Goal: Find specific page/section: Find specific page/section

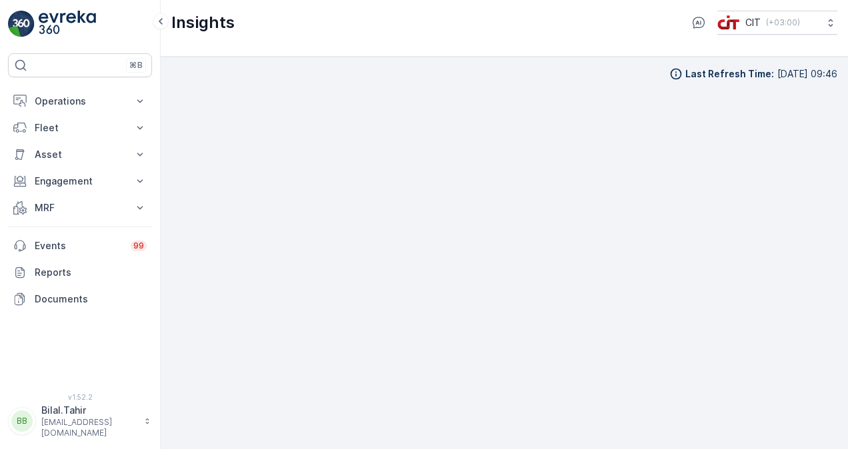
scroll to position [11, 0]
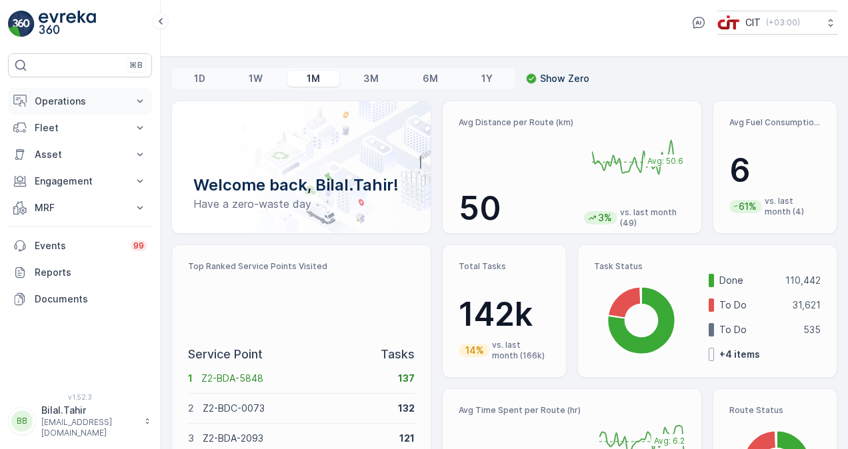
click at [133, 101] on button "Operations" at bounding box center [80, 101] width 144 height 27
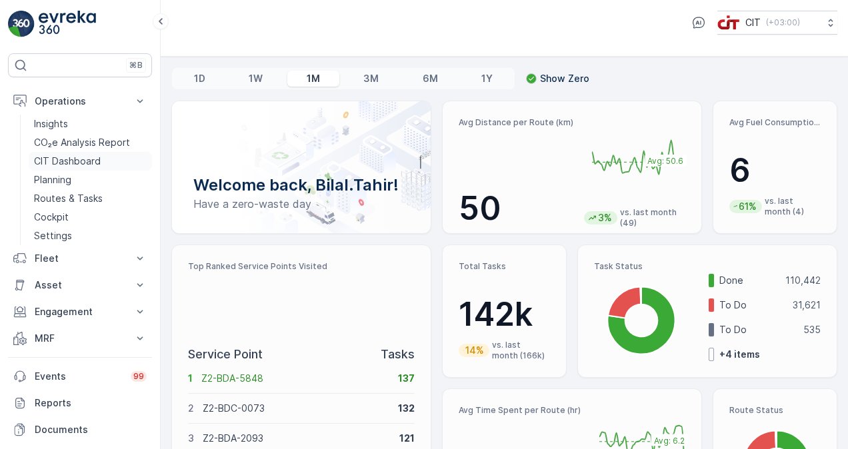
click at [89, 160] on p "CIT Dashboard" at bounding box center [67, 161] width 67 height 13
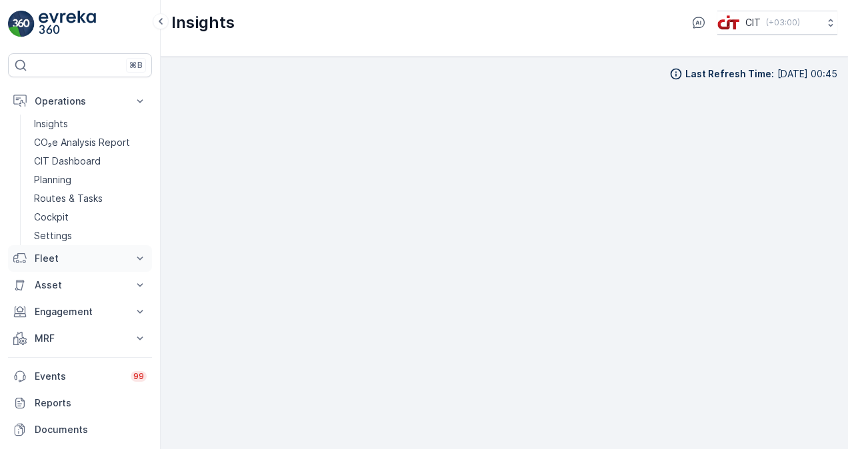
click at [101, 259] on p "Fleet" at bounding box center [80, 258] width 91 height 13
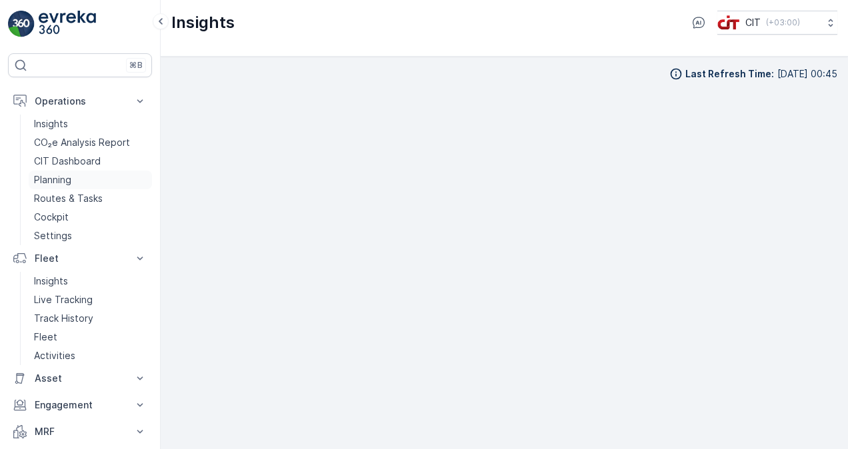
click at [75, 181] on link "Planning" at bounding box center [90, 180] width 123 height 19
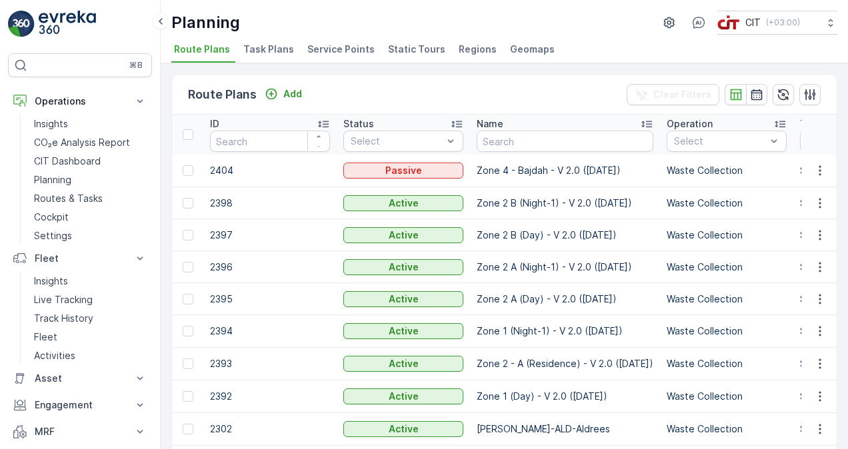
click at [351, 53] on span "Service Points" at bounding box center [340, 49] width 67 height 13
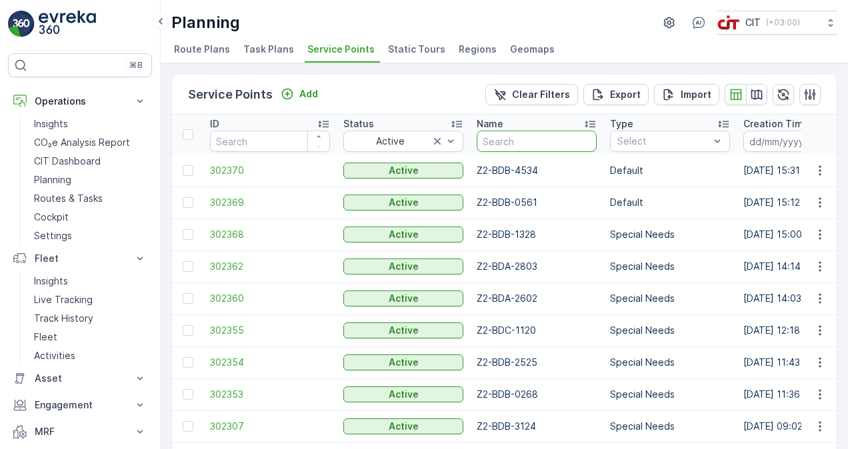
click at [508, 139] on input "text" at bounding box center [537, 141] width 120 height 21
paste input "Z2-BDC-0155"
type input "Z2-BDC-0155"
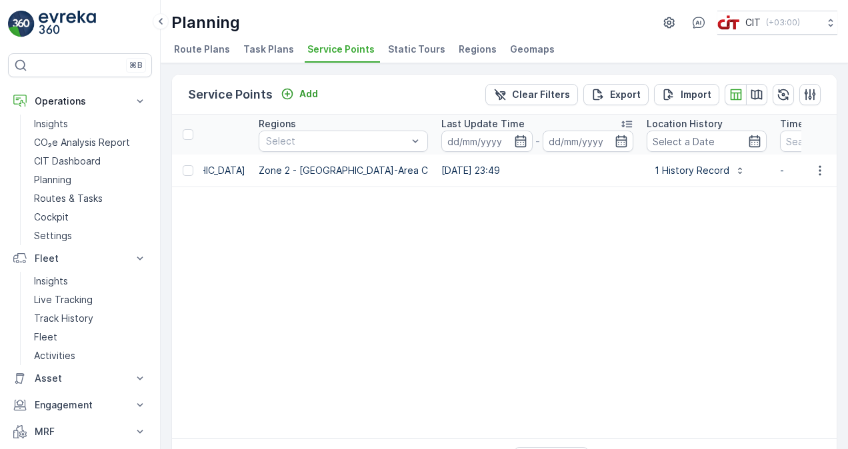
scroll to position [0, 1464]
click at [822, 171] on icon "button" at bounding box center [819, 170] width 13 height 13
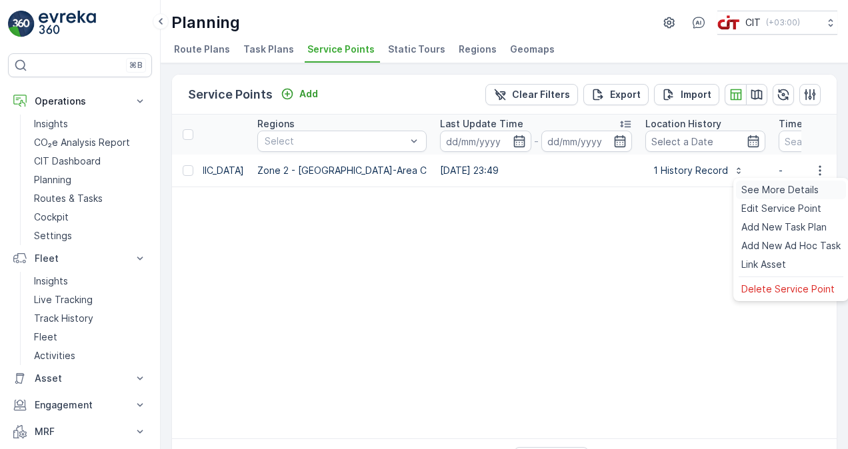
click at [780, 189] on span "See More Details" at bounding box center [779, 189] width 77 height 13
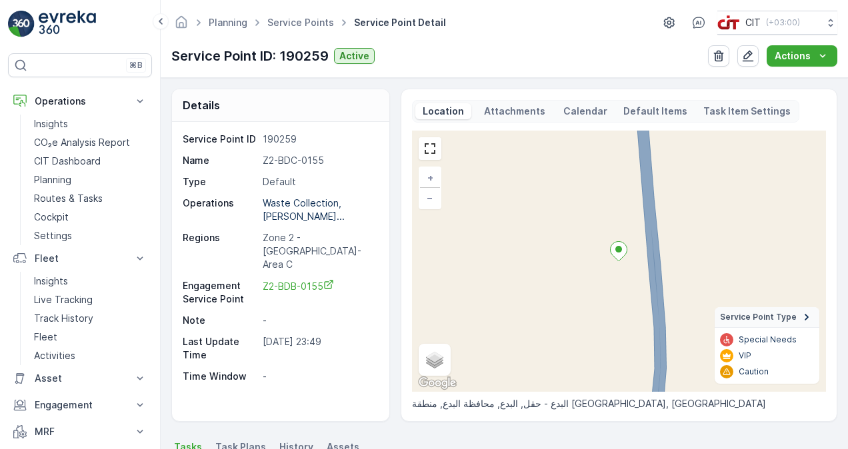
click at [305, 237] on p "Zone 2 - ALBADA-Area C" at bounding box center [319, 251] width 112 height 40
click at [263, 233] on div "Regions Zone 2 - ALBADA-Area C" at bounding box center [279, 251] width 193 height 40
click at [303, 25] on link "Service Points" at bounding box center [300, 22] width 67 height 11
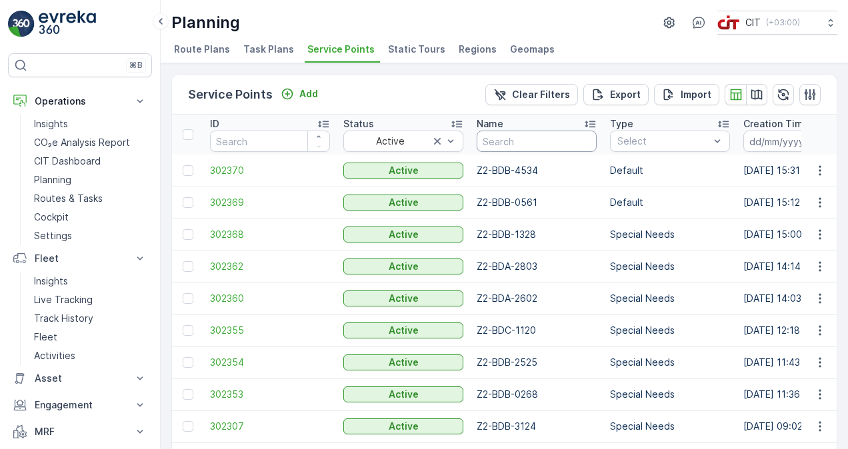
click at [523, 141] on input "text" at bounding box center [537, 141] width 120 height 21
paste input "Zone 2 B (Day) - V 2.0"
type input "Zone 2 B (Day) - V 2.0"
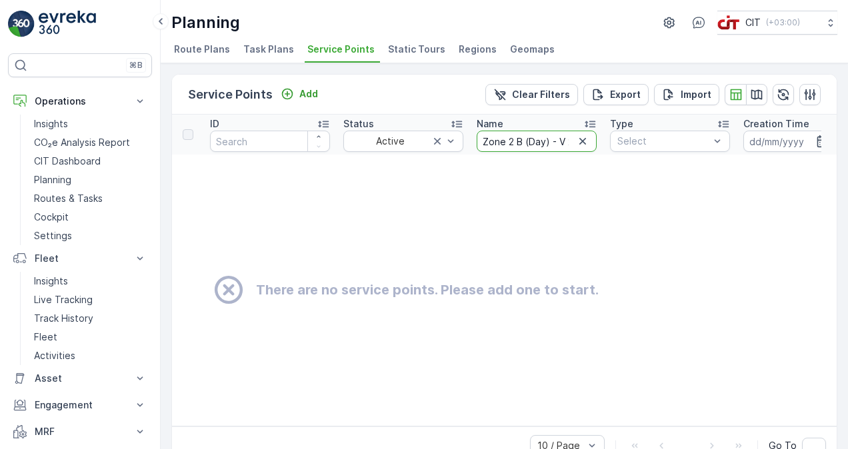
click at [521, 141] on input "Zone 2 B (Day) - V 2.0" at bounding box center [537, 141] width 120 height 21
click at [582, 141] on icon "button" at bounding box center [582, 141] width 7 height 7
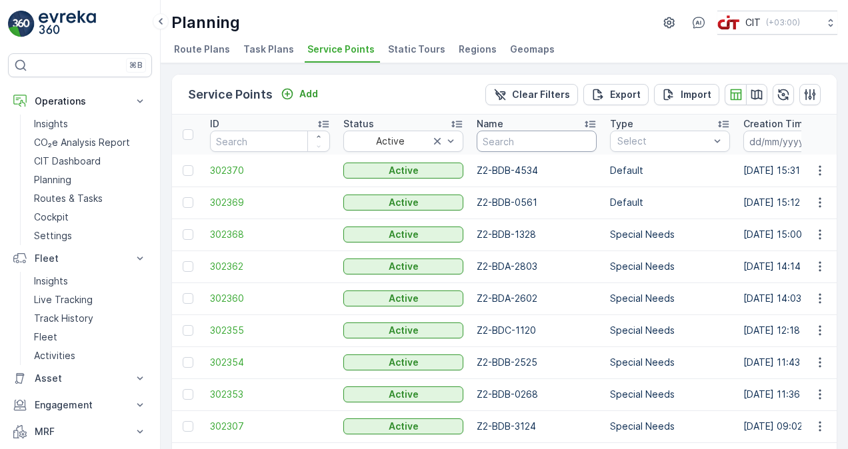
click at [507, 141] on input "text" at bounding box center [537, 141] width 120 height 21
paste input "Z2-BDC-0155"
type input "Z2-BDC-0155"
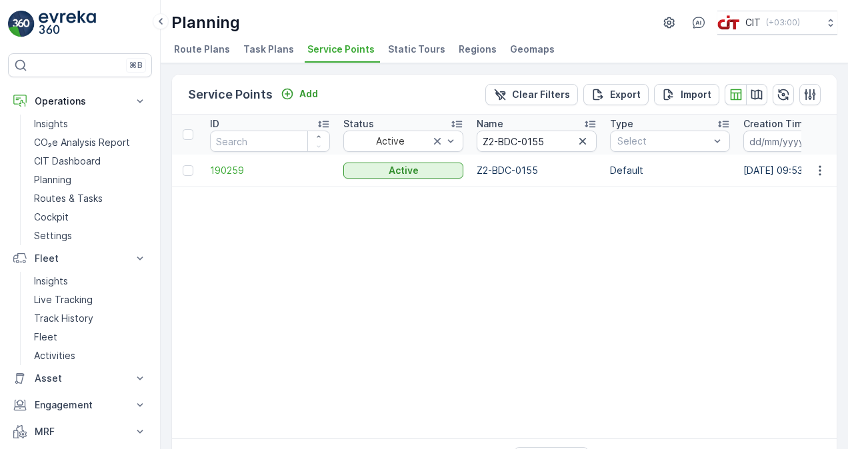
click at [518, 171] on p "Z2-BDC-0155" at bounding box center [537, 170] width 120 height 13
click at [525, 173] on p "Z2-BDC-0155" at bounding box center [537, 170] width 120 height 13
click at [489, 173] on p "Z2-BDC-0155" at bounding box center [537, 170] width 120 height 13
click at [227, 171] on span "190259" at bounding box center [270, 170] width 120 height 13
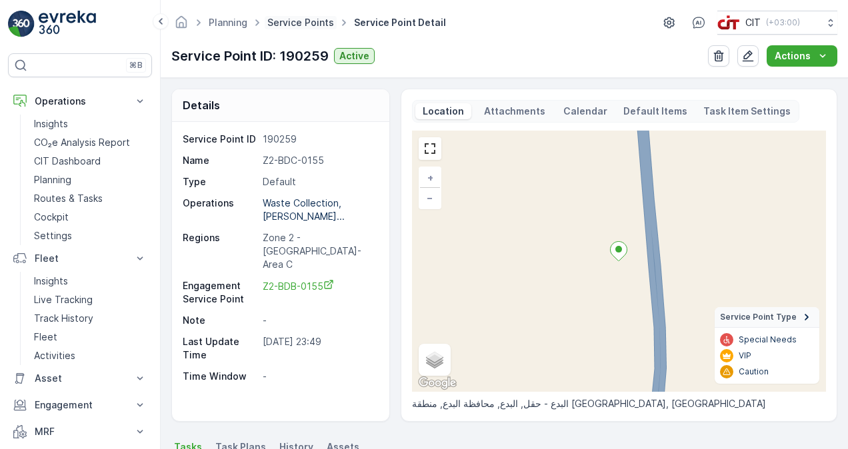
click at [304, 25] on link "Service Points" at bounding box center [300, 22] width 67 height 11
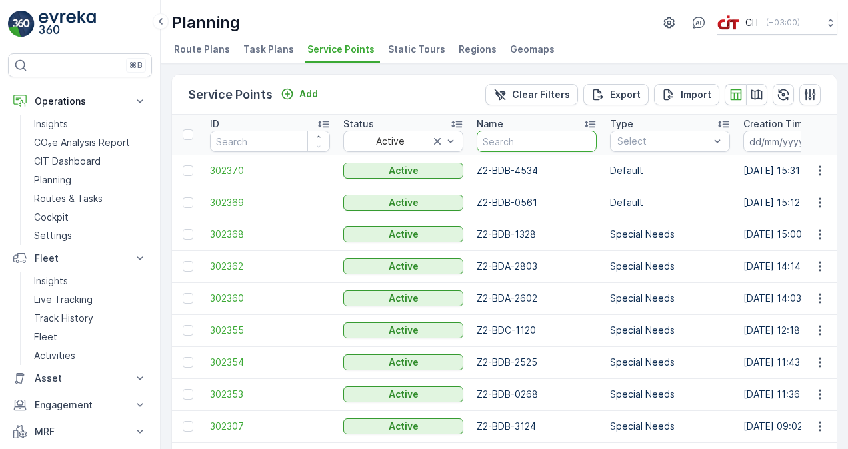
click at [523, 136] on input "text" at bounding box center [537, 141] width 120 height 21
paste input "Z2-BDC-0155"
type input "Z2-BDC-0155"
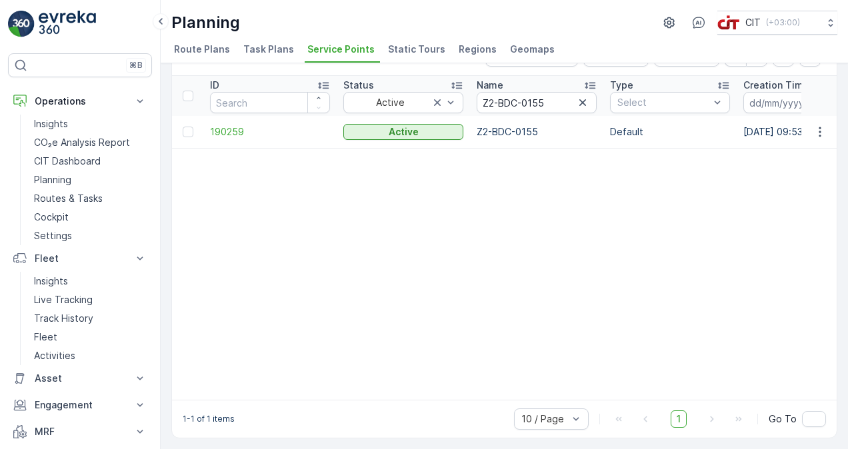
scroll to position [40, 0]
drag, startPoint x: 283, startPoint y: 444, endPoint x: 318, endPoint y: 439, distance: 35.7
click at [318, 438] on div "1-1 of 1 items 10 / Page 1 Go To" at bounding box center [504, 419] width 664 height 38
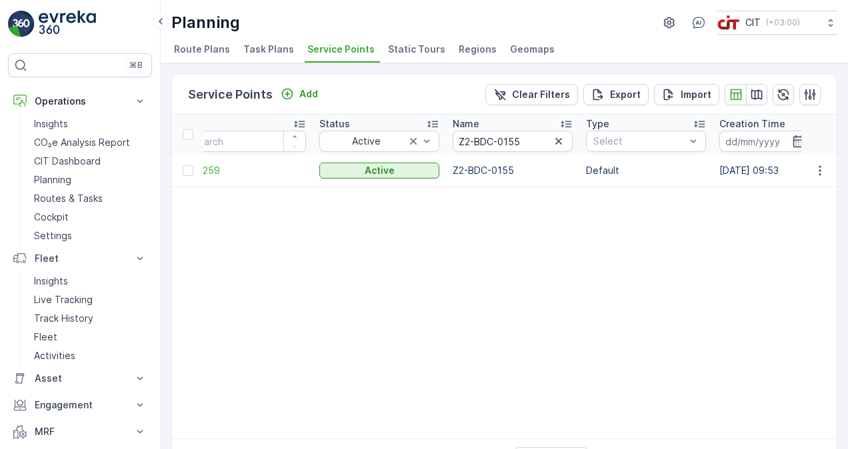
scroll to position [0, 0]
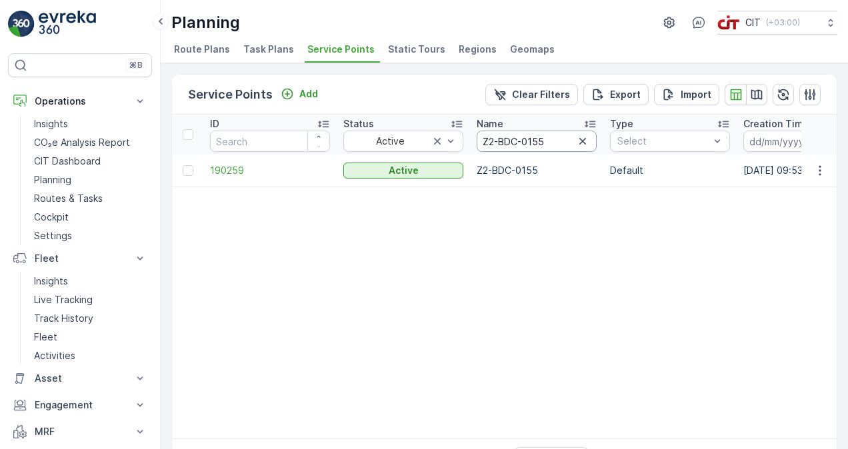
click at [547, 140] on input "Z2-BDC-0155" at bounding box center [537, 141] width 120 height 21
drag, startPoint x: 547, startPoint y: 140, endPoint x: 465, endPoint y: 142, distance: 82.7
paste input "5-SHQ-2607"
type input "Z5-SHQ-2607"
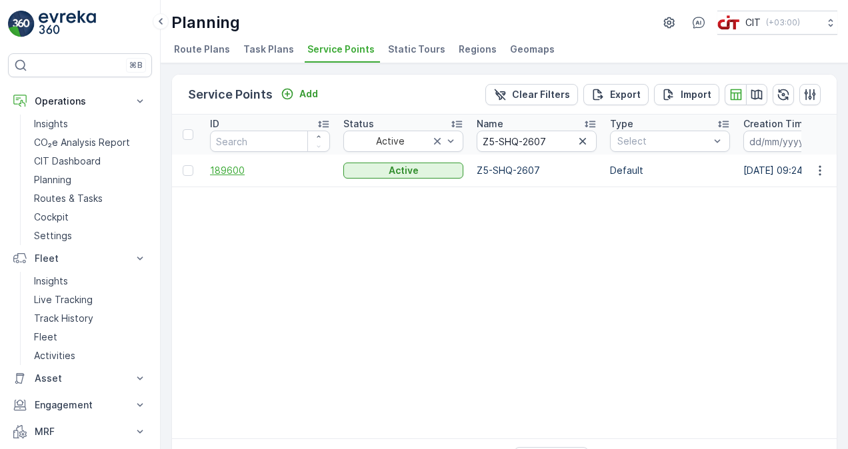
click at [221, 169] on span "189600" at bounding box center [270, 170] width 120 height 13
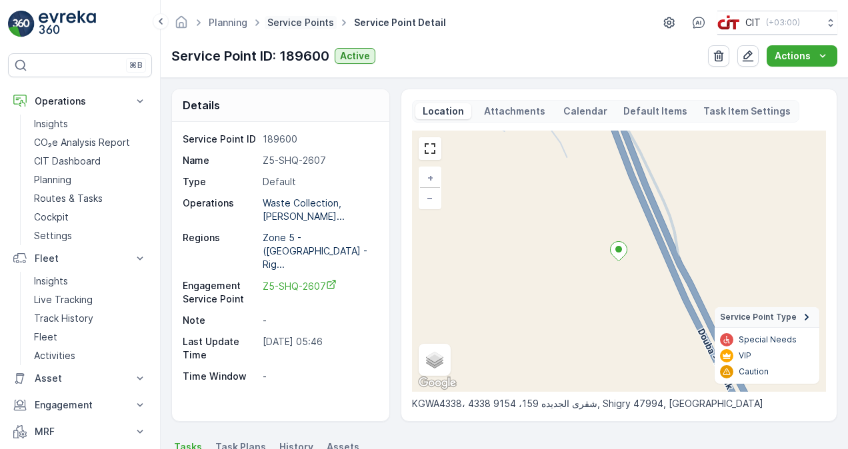
click at [293, 20] on link "Service Points" at bounding box center [300, 22] width 67 height 11
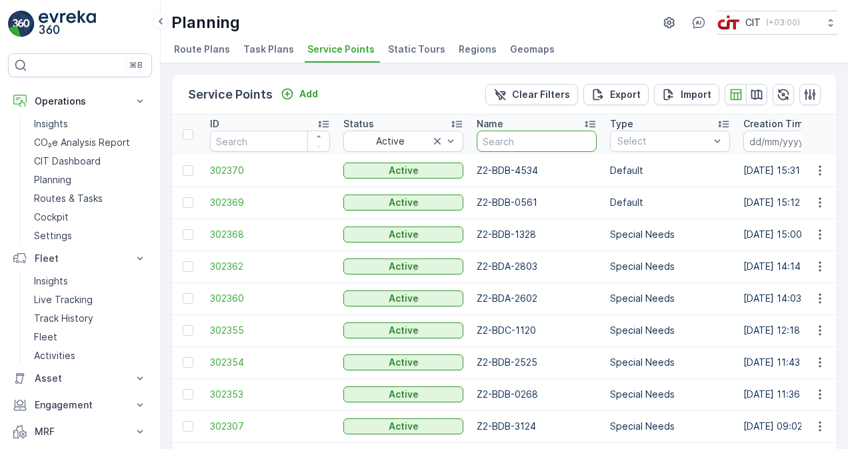
click at [519, 145] on input "text" at bounding box center [537, 141] width 120 height 21
paste input "Z2-BDB-1166"
type input "Z2-BDB-1166"
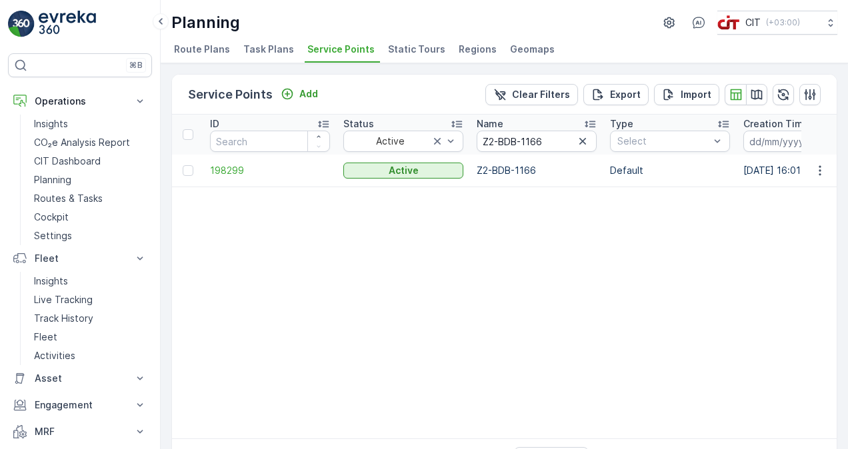
drag, startPoint x: 321, startPoint y: 437, endPoint x: 420, endPoint y: 435, distance: 98.7
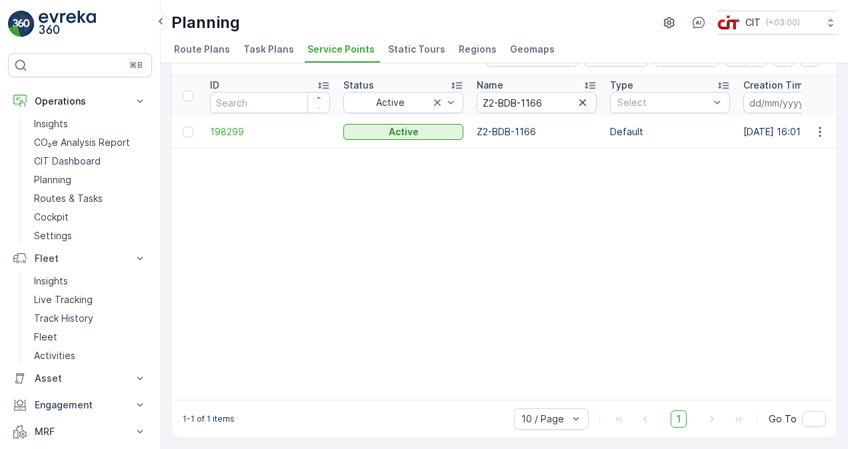
drag, startPoint x: 313, startPoint y: 444, endPoint x: 407, endPoint y: 435, distance: 93.8
click at [409, 441] on div "Service Points Add Clear Filters Export Import ID Status Active Name Z2-BDB-116…" at bounding box center [504, 256] width 687 height 386
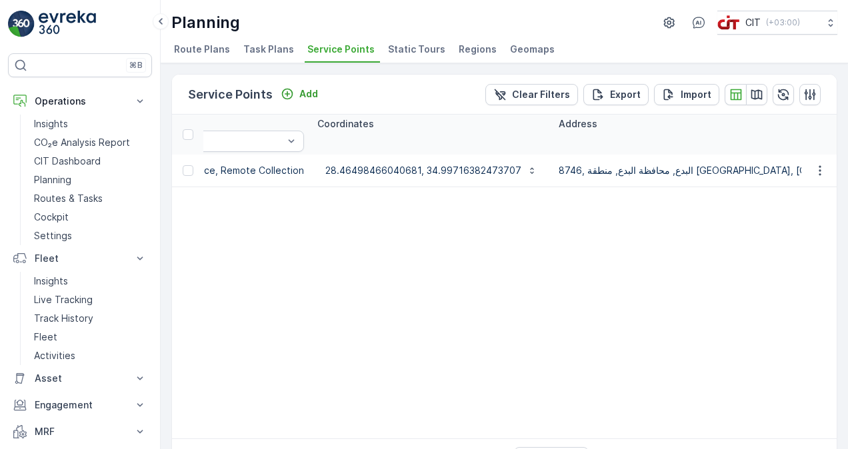
scroll to position [0, 933]
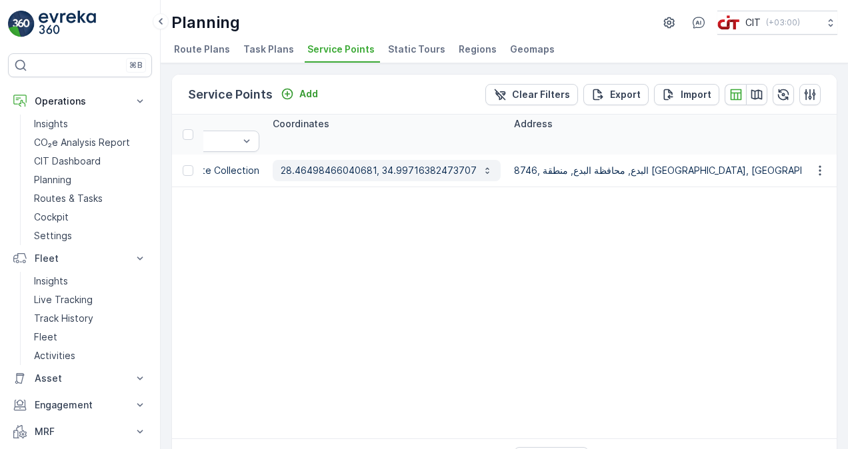
drag, startPoint x: 272, startPoint y: 169, endPoint x: 461, endPoint y: 175, distance: 189.4
click at [451, 173] on button "28.46498466040681, 34.99716382473707" at bounding box center [387, 170] width 228 height 21
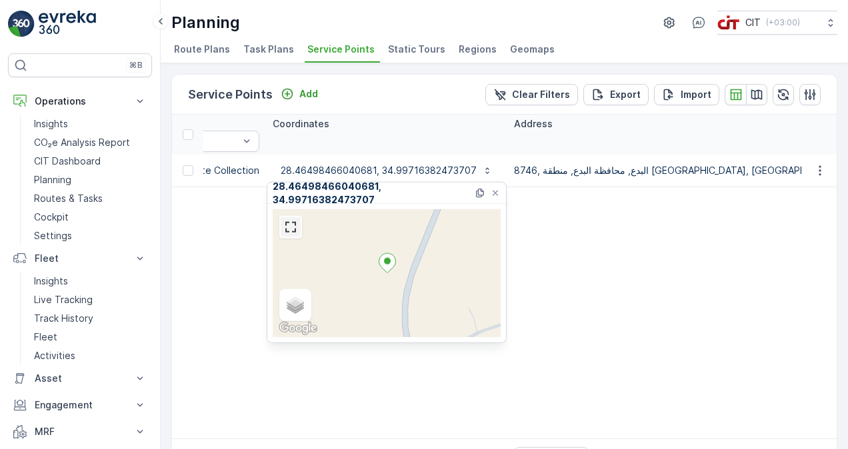
drag, startPoint x: 288, startPoint y: 233, endPoint x: 291, endPoint y: 283, distance: 49.4
click at [288, 233] on link at bounding box center [291, 227] width 20 height 20
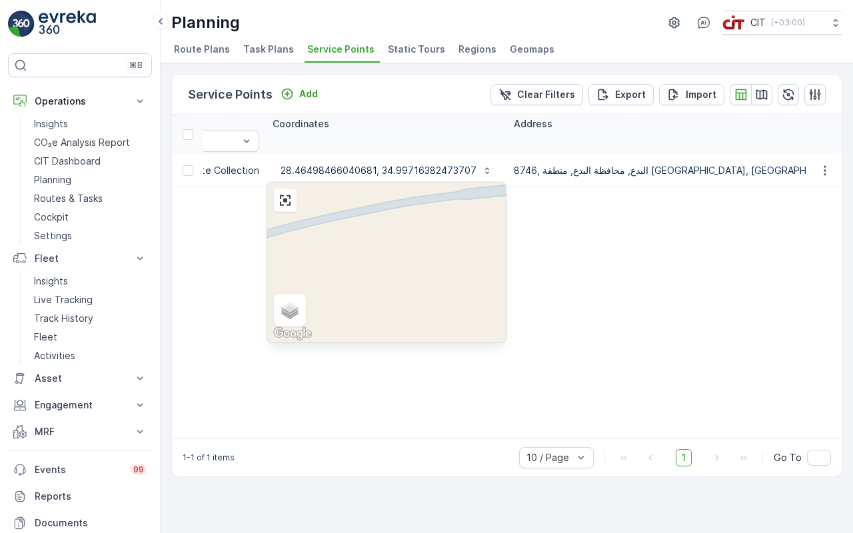
drag, startPoint x: 403, startPoint y: 335, endPoint x: 422, endPoint y: 325, distance: 21.5
click at [422, 325] on div "Satellite Roadmap Terrain Hybrid Leaflet Keyboard shortcuts Map Data Map data ©…" at bounding box center [386, 263] width 239 height 160
click at [288, 321] on span "Hybrid" at bounding box center [301, 316] width 27 height 11
click at [279, 320] on input "Hybrid" at bounding box center [283, 315] width 9 height 9
radio input "true"
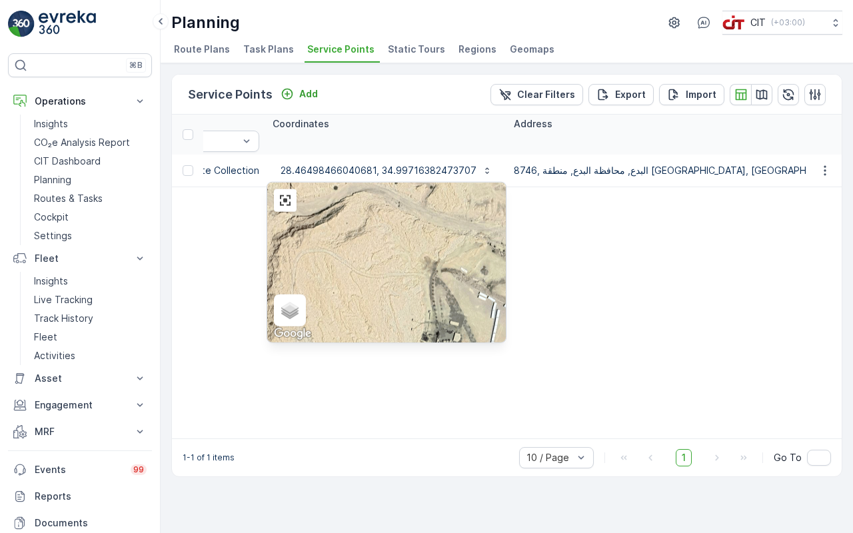
drag, startPoint x: 341, startPoint y: 422, endPoint x: 336, endPoint y: 356, distance: 66.1
click at [336, 343] on div "Satellite Roadmap Terrain Hybrid Leaflet Keyboard shortcuts Map Data Map data ©…" at bounding box center [386, 263] width 239 height 160
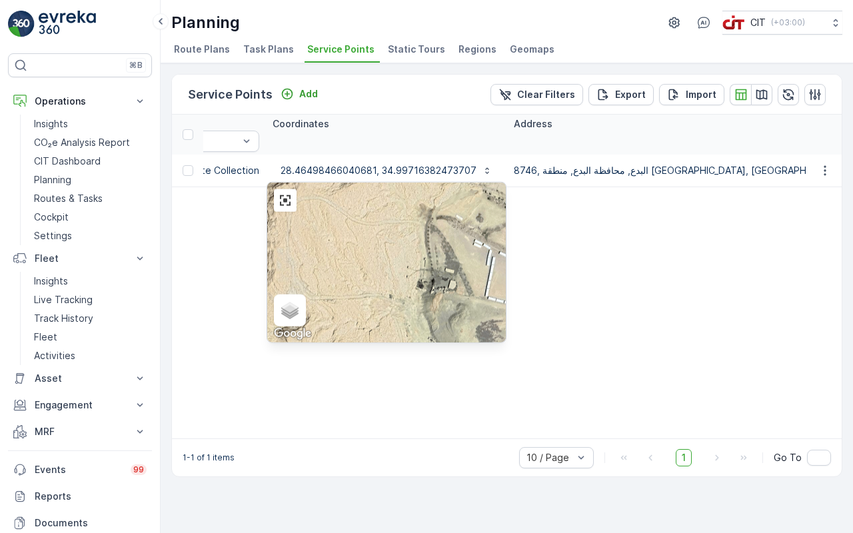
click at [323, 305] on div "Satellite Roadmap Terrain Hybrid Leaflet Keyboard shortcuts Map Data Map data ©…" at bounding box center [386, 263] width 239 height 160
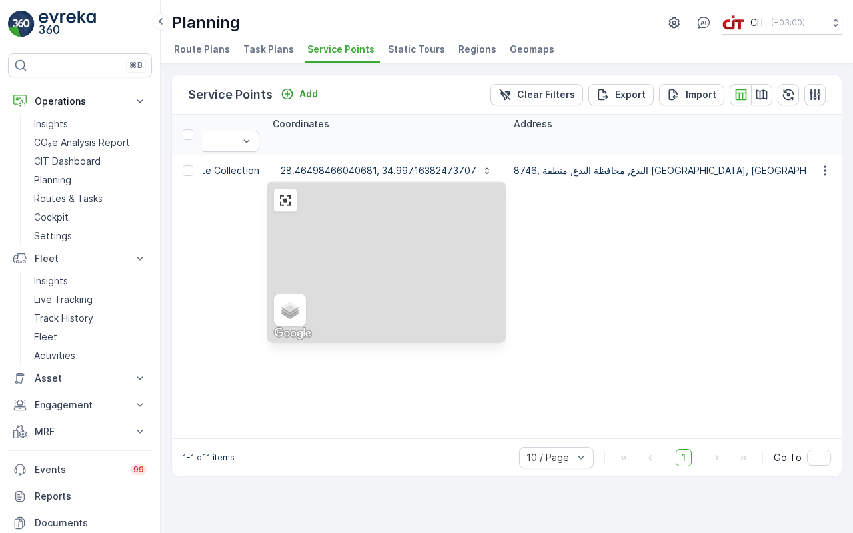
drag, startPoint x: 491, startPoint y: 212, endPoint x: 480, endPoint y: 287, distance: 76.1
click at [480, 287] on div "Satellite Roadmap Terrain Hybrid Leaflet Keyboard shortcuts Map Data Map data ©…" at bounding box center [386, 263] width 239 height 160
drag, startPoint x: 435, startPoint y: 211, endPoint x: 455, endPoint y: 295, distance: 86.5
click at [455, 295] on div "Satellite Roadmap Terrain Hybrid Leaflet Keyboard shortcuts Map Data Map data ©…" at bounding box center [386, 263] width 239 height 160
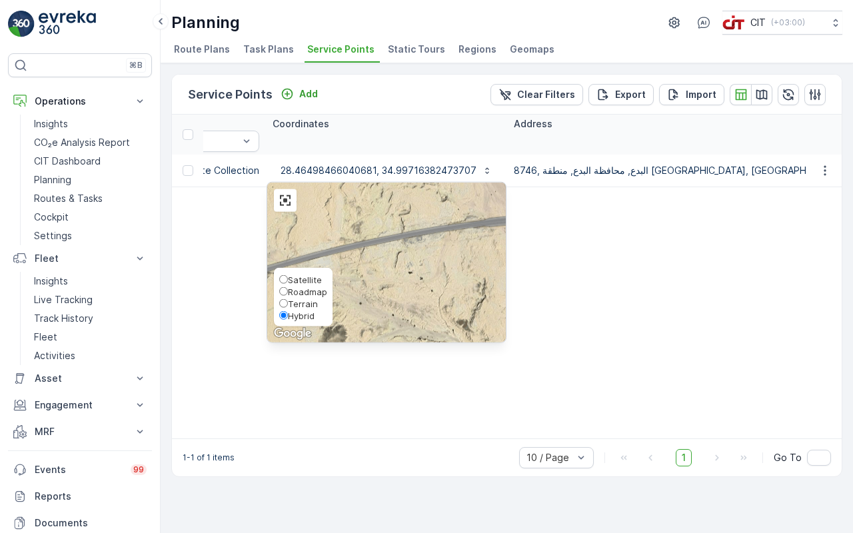
click at [274, 327] on div "Satellite Roadmap Terrain Hybrid" at bounding box center [303, 297] width 59 height 59
click at [288, 285] on span "Satellite" at bounding box center [305, 280] width 34 height 11
click at [279, 284] on input "Satellite" at bounding box center [283, 279] width 9 height 9
radio input "true"
click at [288, 321] on span "Hybrid" at bounding box center [301, 316] width 27 height 11
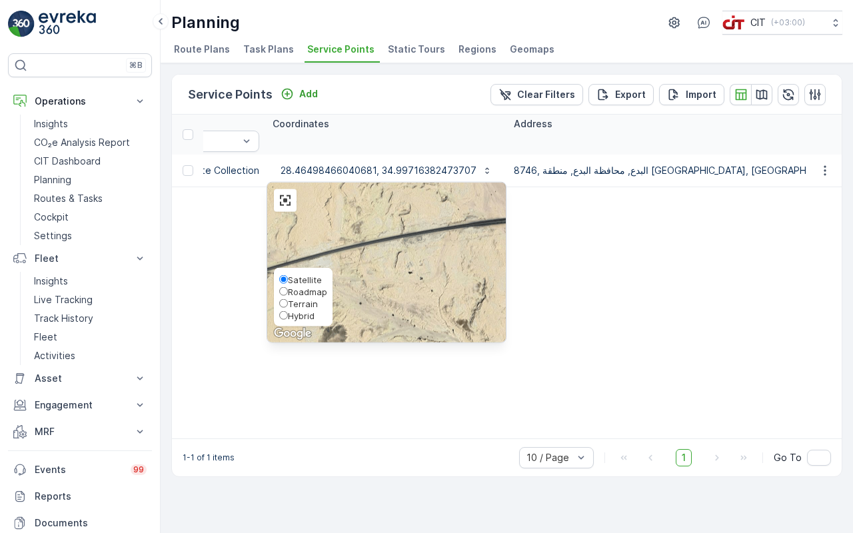
click at [279, 320] on input "Hybrid" at bounding box center [283, 315] width 9 height 9
radio input "true"
click at [288, 297] on span "Roadmap" at bounding box center [307, 292] width 39 height 11
click at [279, 296] on input "Roadmap" at bounding box center [283, 291] width 9 height 9
radio input "true"
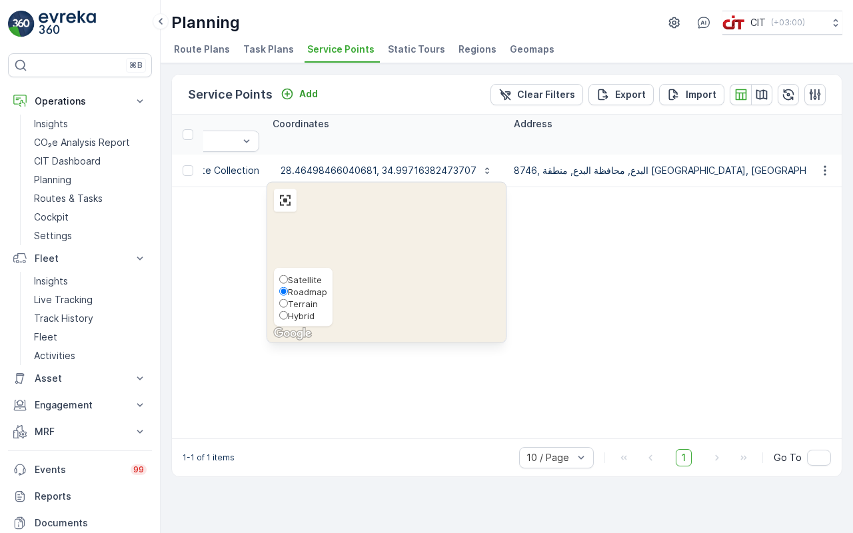
click at [288, 309] on span "Terrain" at bounding box center [303, 304] width 30 height 11
click at [279, 308] on input "Terrain" at bounding box center [283, 303] width 9 height 9
radio input "true"
click at [288, 285] on span "Satellite" at bounding box center [305, 280] width 34 height 11
click at [279, 284] on input "Satellite" at bounding box center [283, 279] width 9 height 9
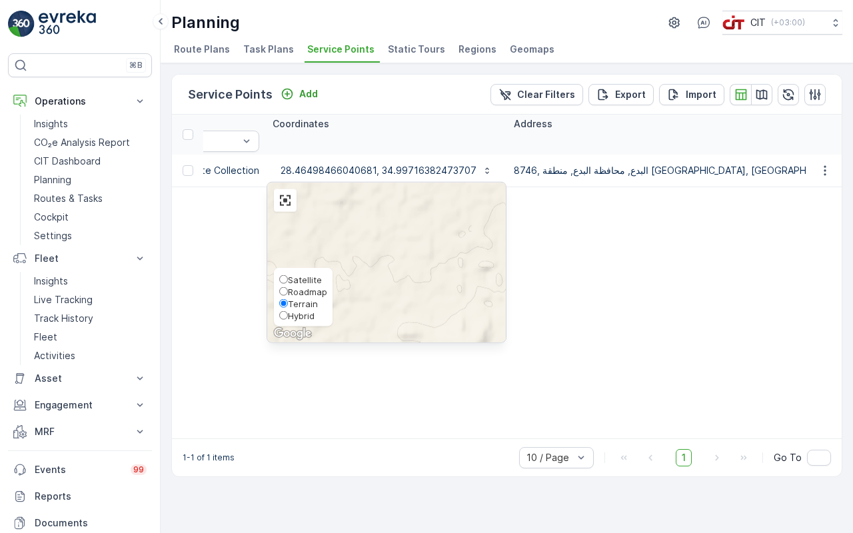
radio input "true"
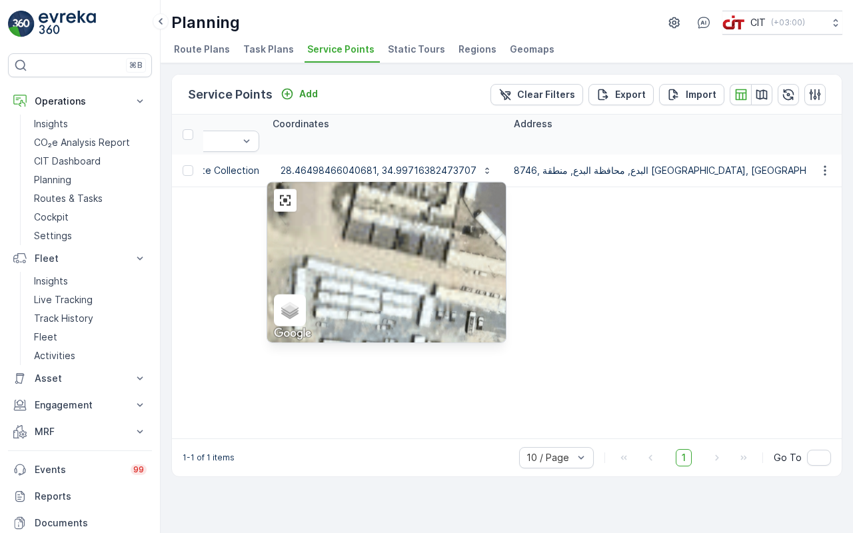
drag, startPoint x: 572, startPoint y: 376, endPoint x: 391, endPoint y: 244, distance: 223.7
click at [391, 244] on div "Satellite Roadmap Terrain Hybrid Leaflet Keyboard shortcuts Map Data Imagery ©2…" at bounding box center [386, 263] width 239 height 160
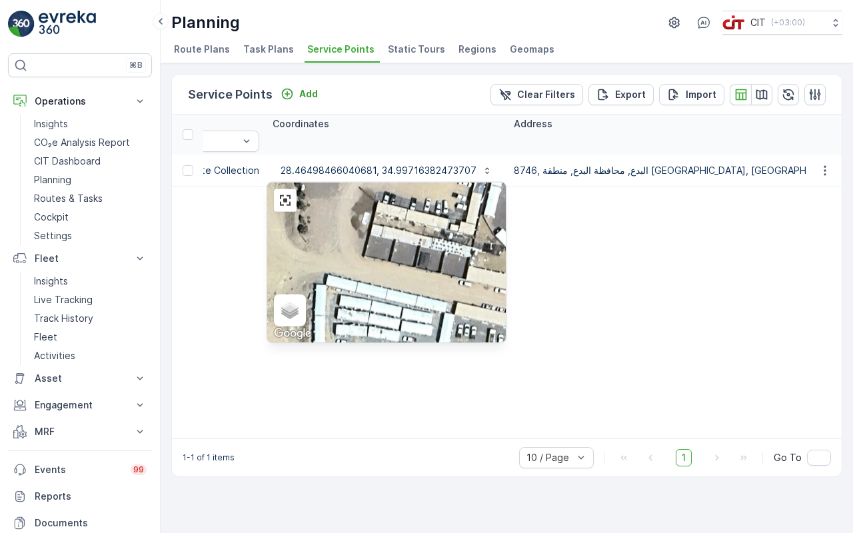
drag, startPoint x: 434, startPoint y: 387, endPoint x: 480, endPoint y: 427, distance: 61.4
click at [480, 343] on div "Satellite Roadmap Terrain Hybrid Leaflet Keyboard shortcuts Map Data Imagery ©2…" at bounding box center [386, 263] width 239 height 160
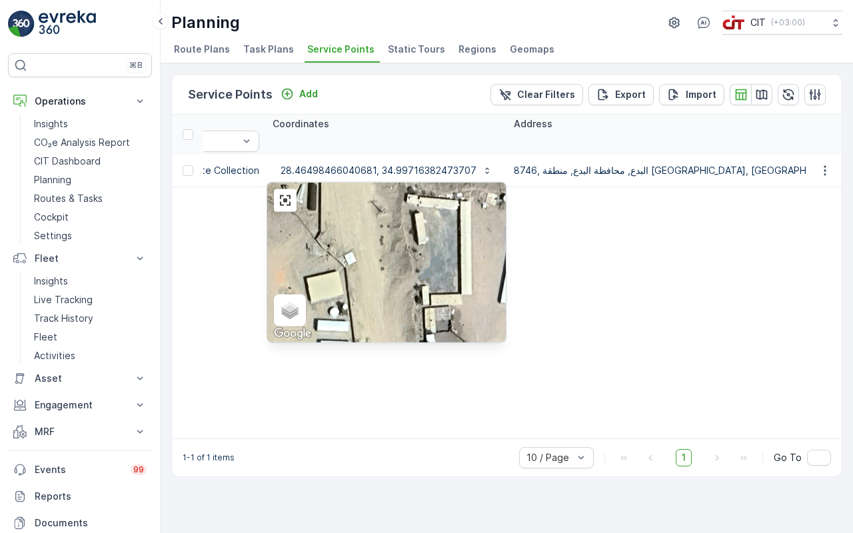
drag, startPoint x: 335, startPoint y: 283, endPoint x: 451, endPoint y: 440, distance: 195.0
click at [451, 343] on div "Satellite Roadmap Terrain Hybrid Leaflet Keyboard shortcuts Map Data Imagery ©2…" at bounding box center [386, 263] width 239 height 160
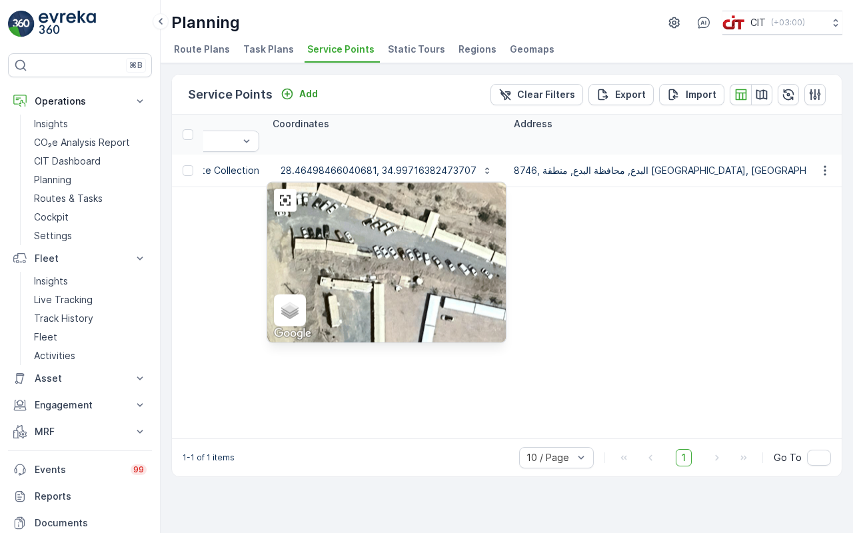
drag, startPoint x: 497, startPoint y: 265, endPoint x: 411, endPoint y: 348, distance: 119.7
click at [411, 343] on div "Satellite Roadmap Terrain Hybrid Leaflet Keyboard shortcuts Map Data Imagery ©2…" at bounding box center [386, 263] width 239 height 160
click at [275, 191] on link at bounding box center [285, 201] width 20 height 20
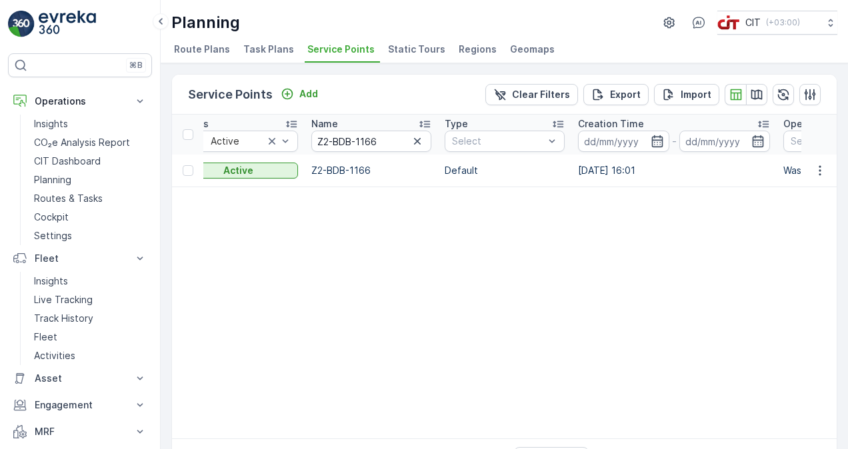
scroll to position [0, 176]
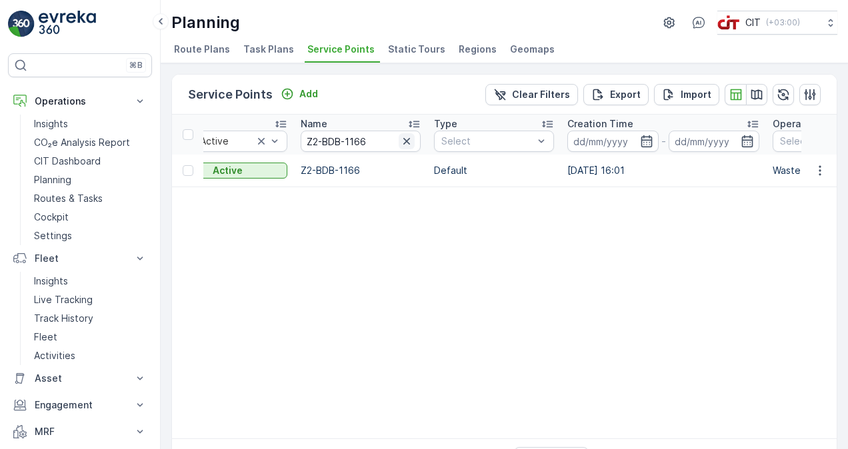
click at [411, 139] on icon "button" at bounding box center [406, 141] width 13 height 13
click at [375, 141] on input "text" at bounding box center [361, 141] width 120 height 21
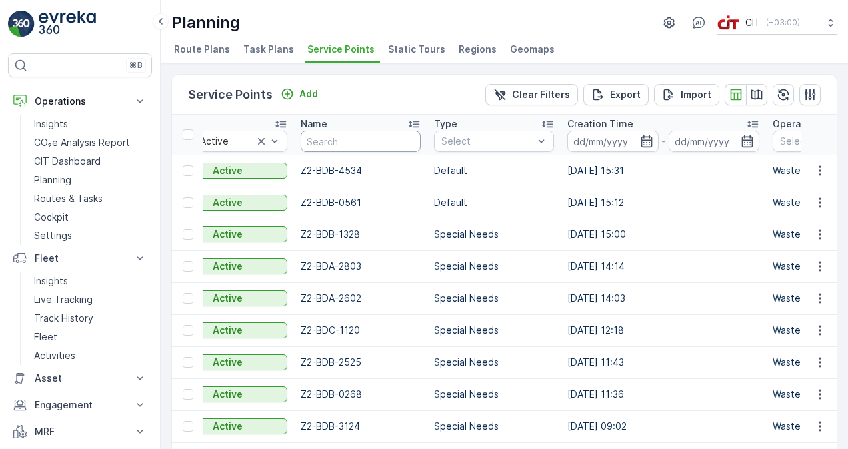
click at [369, 139] on input "text" at bounding box center [361, 141] width 120 height 21
paste input "Z2-BDB-5947"
type input "Z2-BDB-5947"
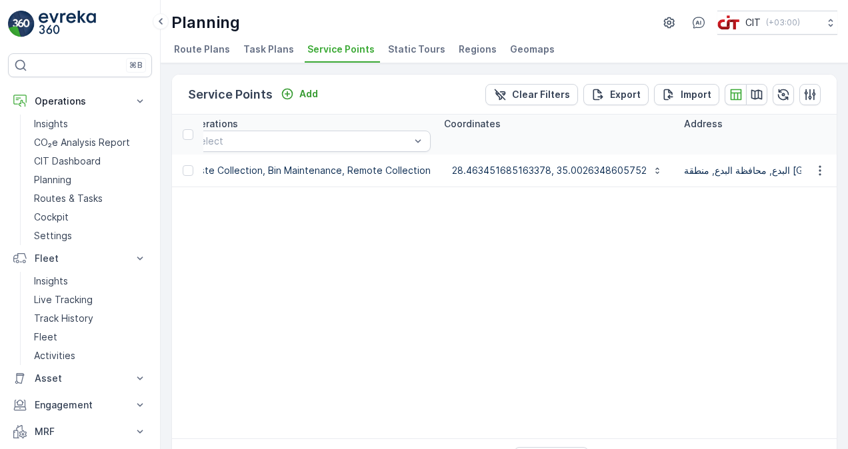
scroll to position [0, 756]
click at [558, 167] on p "28.463451685163378, 35.0026348605752" at bounding box center [555, 170] width 195 height 13
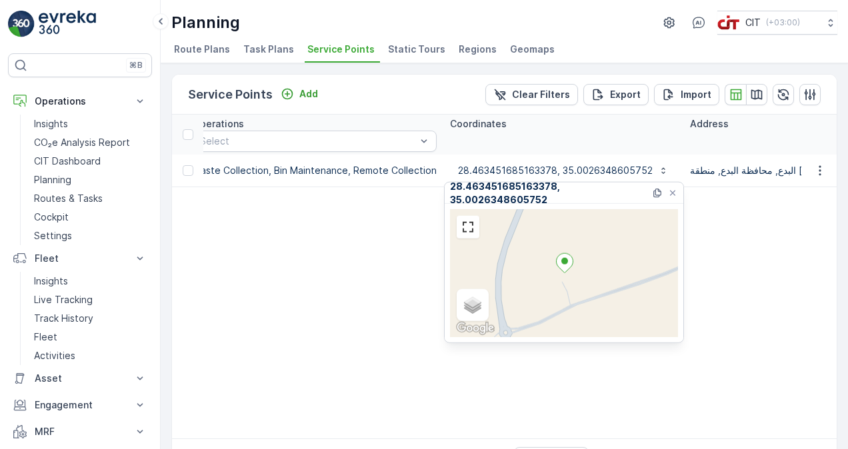
click at [575, 283] on div "Satellite Roadmap Terrain Hybrid Leaflet Keyboard shortcuts Map Data Map data ©…" at bounding box center [564, 273] width 228 height 128
click at [466, 226] on link at bounding box center [468, 227] width 20 height 20
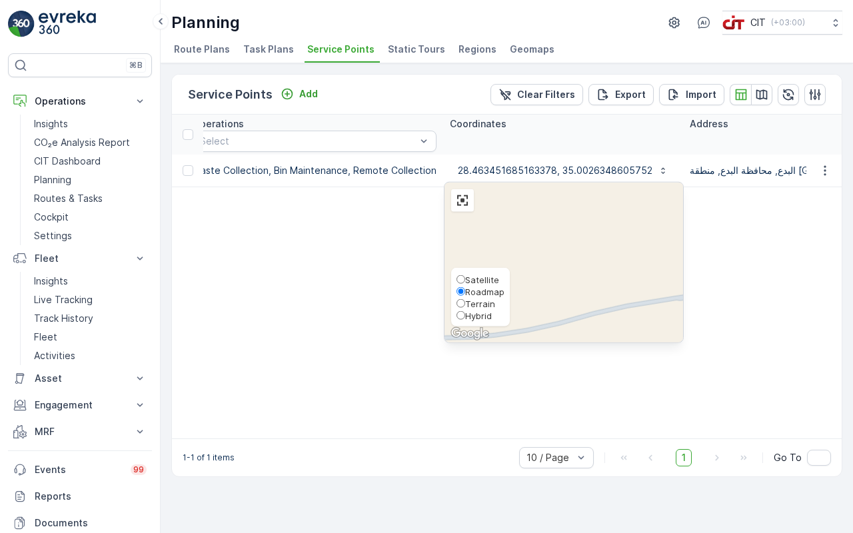
click at [465, 285] on span "Satellite" at bounding box center [482, 280] width 34 height 11
click at [457, 284] on input "Satellite" at bounding box center [461, 279] width 9 height 9
radio input "true"
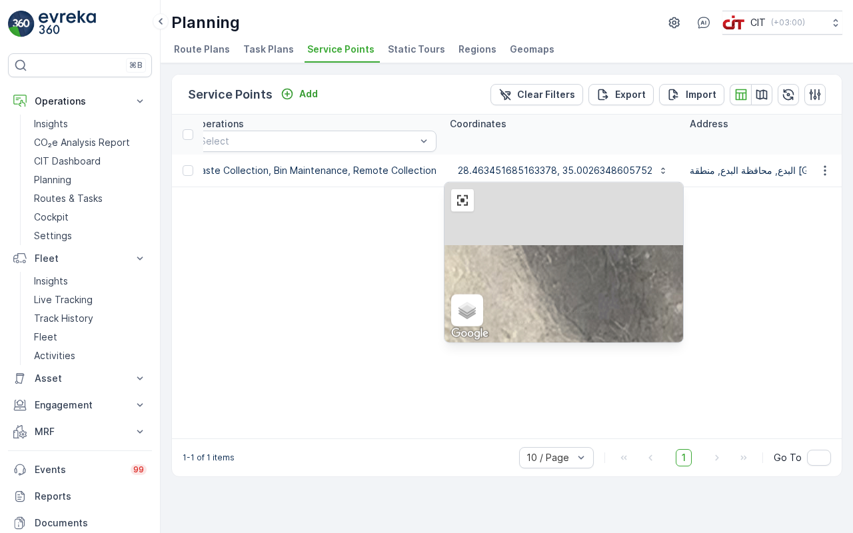
drag, startPoint x: 437, startPoint y: 176, endPoint x: 432, endPoint y: 309, distance: 133.4
click at [445, 309] on div "Satellite Roadmap Terrain Hybrid Leaflet Keyboard shortcuts Map Data Imagery ©2…" at bounding box center [564, 263] width 239 height 160
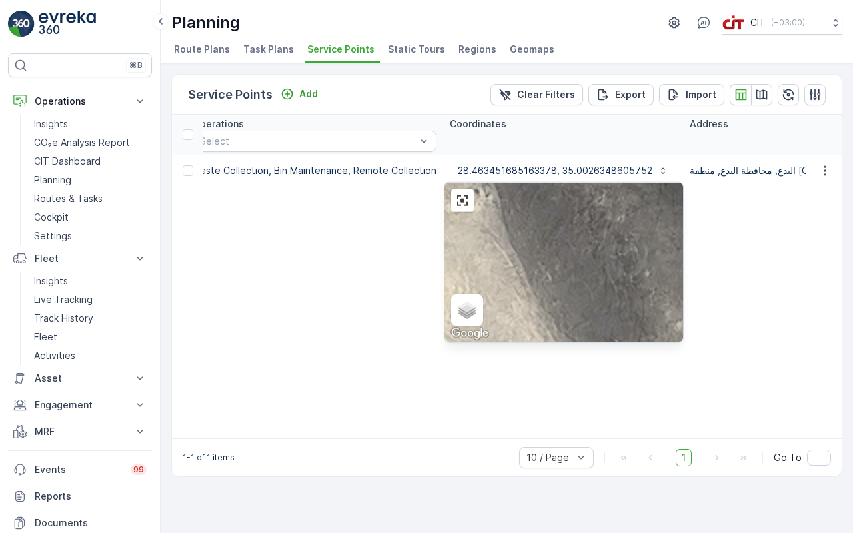
drag, startPoint x: 433, startPoint y: 258, endPoint x: 433, endPoint y: 308, distance: 50.0
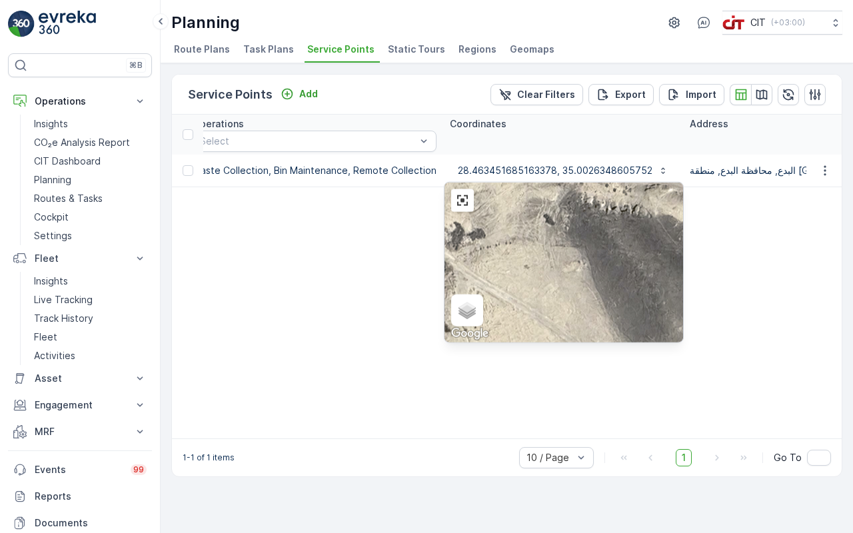
drag, startPoint x: 489, startPoint y: 429, endPoint x: 337, endPoint y: 308, distance: 194.5
click at [445, 312] on div "Satellite Roadmap Terrain Hybrid Leaflet Keyboard shortcuts Map Data Imagery ©2…" at bounding box center [564, 263] width 239 height 160
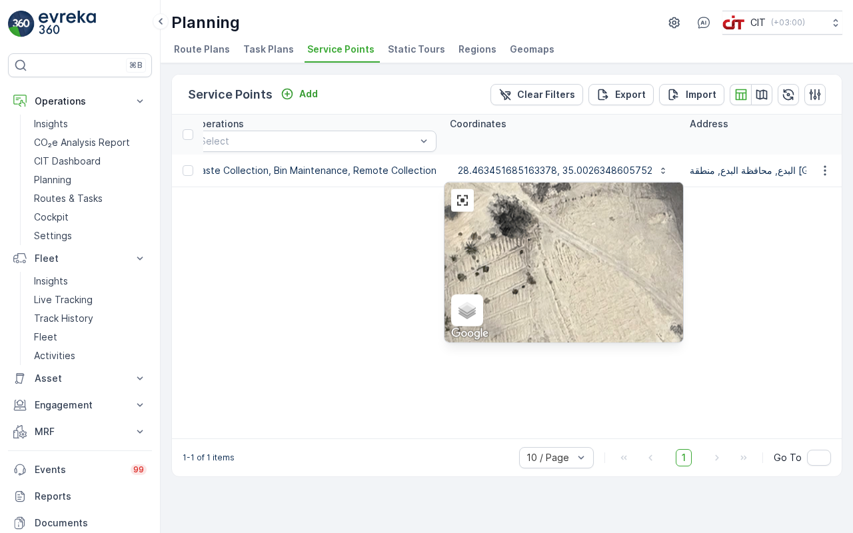
drag, startPoint x: 387, startPoint y: 408, endPoint x: 468, endPoint y: 368, distance: 90.6
click at [468, 343] on div "Satellite Roadmap Terrain Hybrid Leaflet Keyboard shortcuts Map Data Imagery ©2…" at bounding box center [564, 263] width 239 height 160
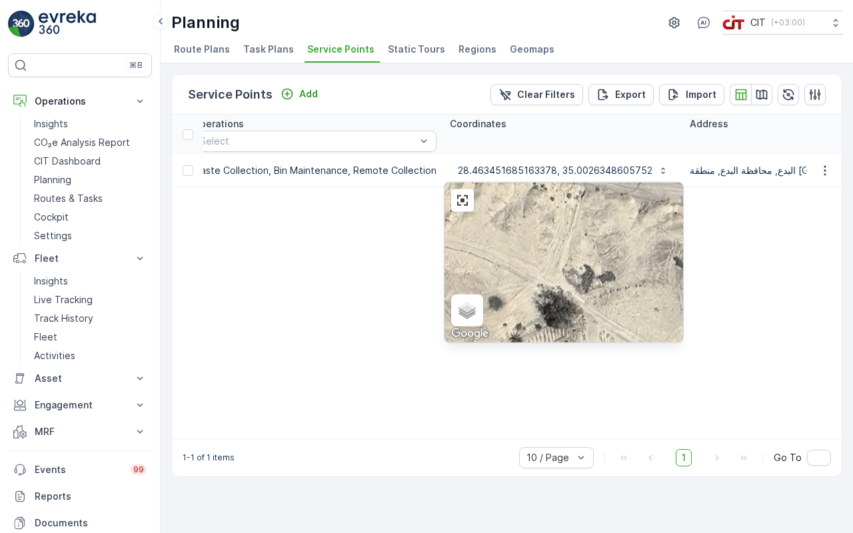
drag, startPoint x: 435, startPoint y: 220, endPoint x: 481, endPoint y: 313, distance: 103.4
click at [481, 313] on div "Satellite Roadmap Terrain Hybrid Leaflet Keyboard shortcuts Map Data Imagery ©2…" at bounding box center [564, 263] width 239 height 160
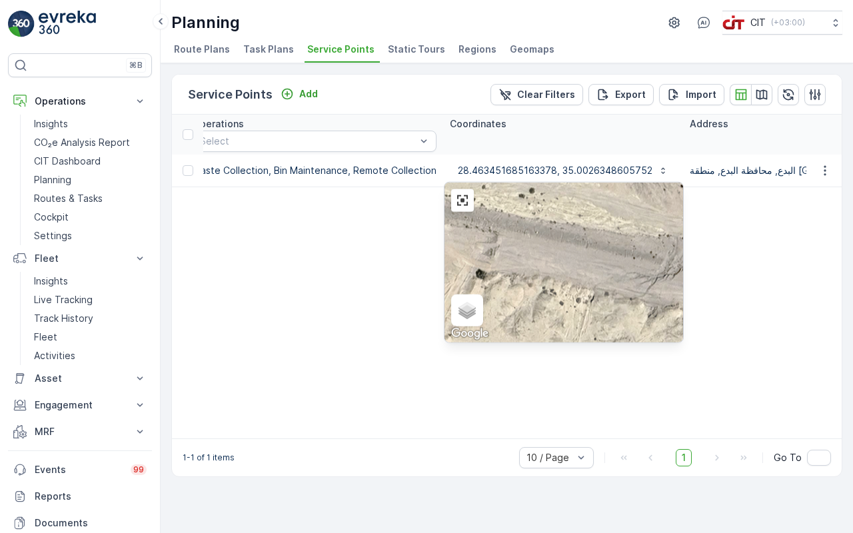
drag, startPoint x: 437, startPoint y: 181, endPoint x: 437, endPoint y: 236, distance: 54.7
click at [445, 275] on div "Satellite Roadmap Terrain Hybrid Leaflet Keyboard shortcuts Map Data Imagery ©2…" at bounding box center [564, 263] width 239 height 160
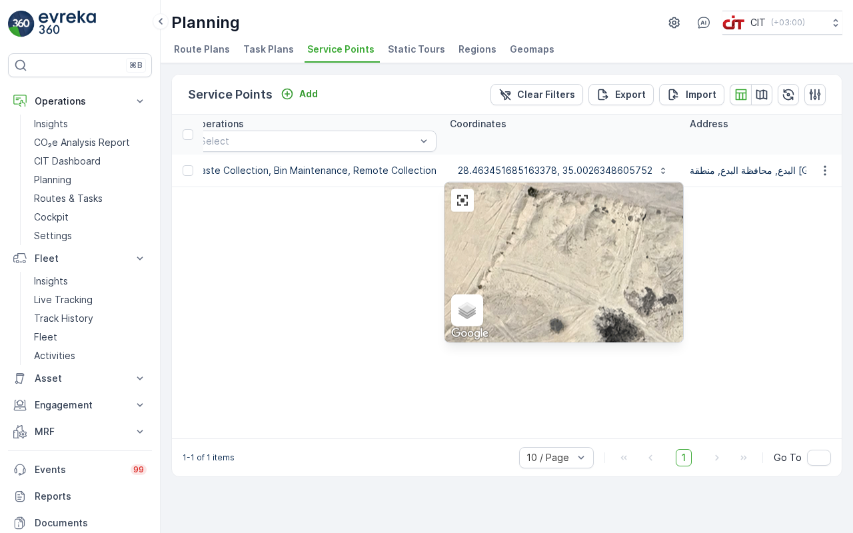
drag, startPoint x: 445, startPoint y: 345, endPoint x: 498, endPoint y: 275, distance: 87.6
click at [498, 275] on div "Satellite Roadmap Terrain Hybrid Leaflet Keyboard shortcuts Map Data Imagery ©2…" at bounding box center [564, 263] width 239 height 160
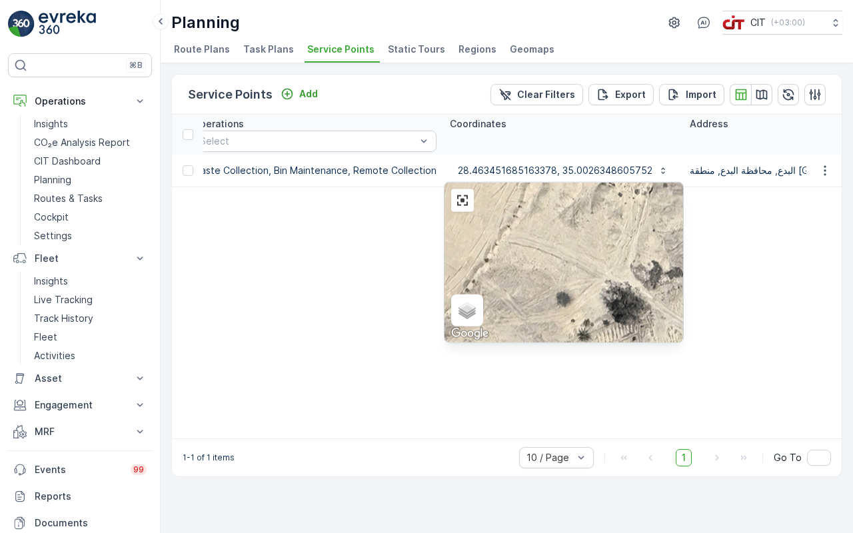
drag, startPoint x: 443, startPoint y: 257, endPoint x: 447, endPoint y: 231, distance: 26.3
click at [447, 231] on div "Satellite Roadmap Terrain Hybrid Leaflet Keyboard shortcuts Map Data Imagery ©2…" at bounding box center [564, 263] width 239 height 160
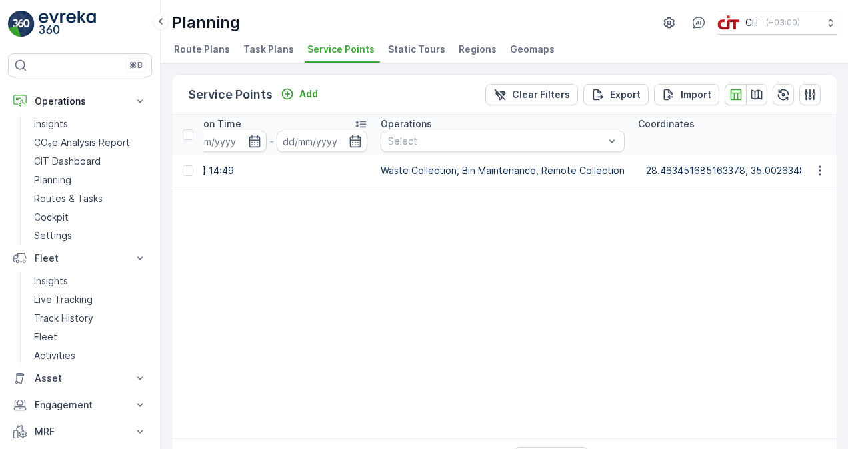
scroll to position [0, 0]
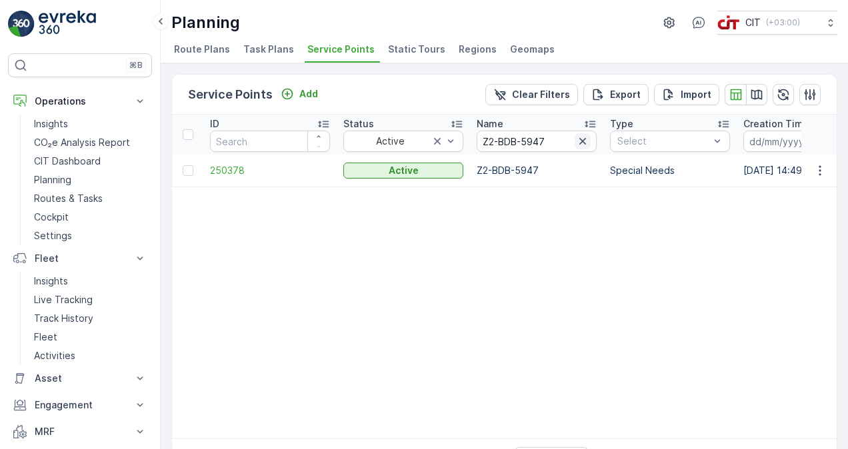
click at [583, 139] on icon "button" at bounding box center [582, 141] width 13 height 13
click at [543, 141] on input "text" at bounding box center [537, 141] width 120 height 21
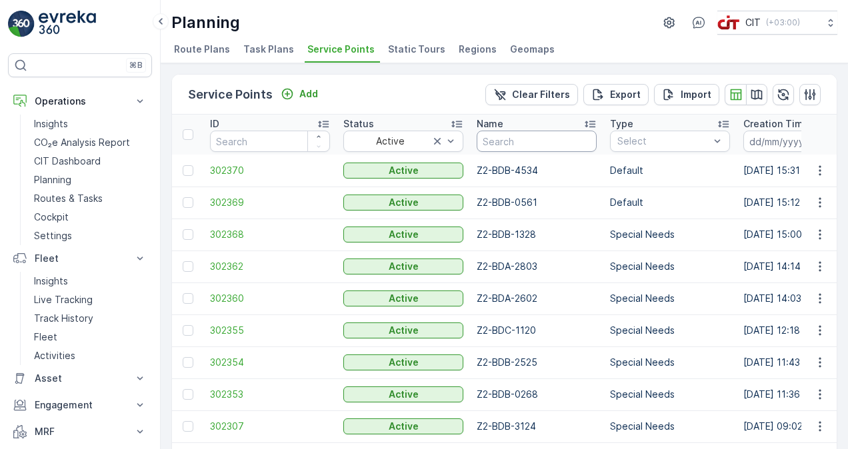
click at [545, 139] on input "text" at bounding box center [537, 141] width 120 height 21
paste input "Z5-SHQ-2826"
type input "Z5-SHQ-2826"
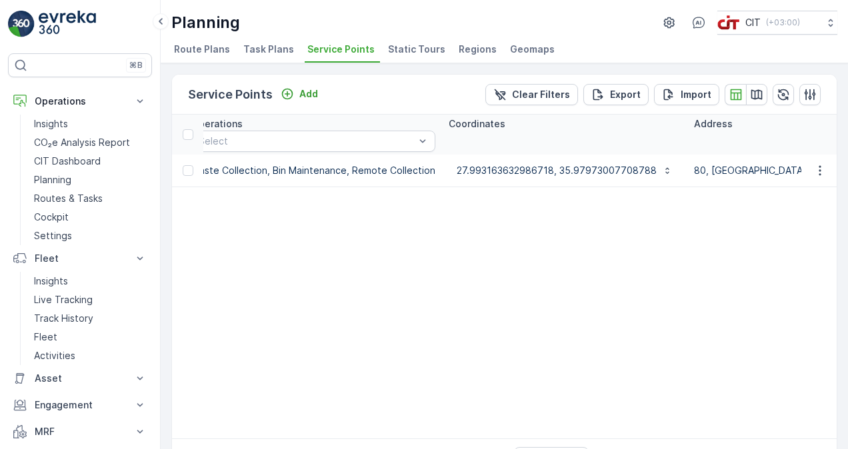
scroll to position [0, 801]
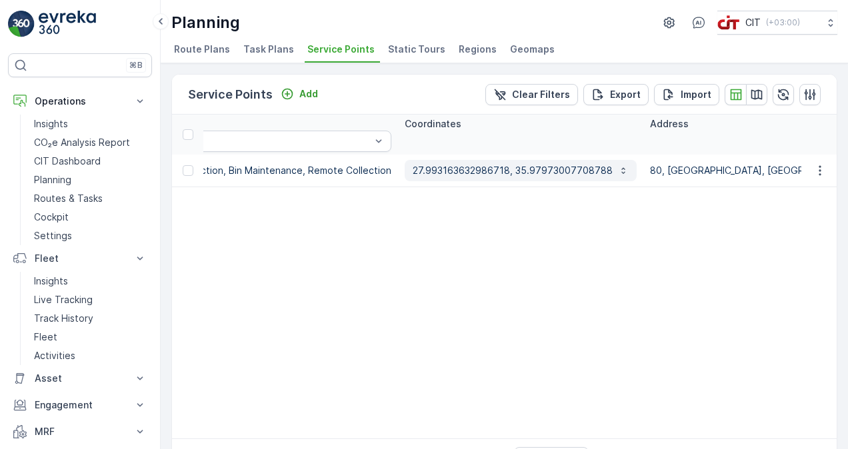
click at [516, 172] on p "27.993163632986718, 35.97973007708788" at bounding box center [513, 170] width 200 height 13
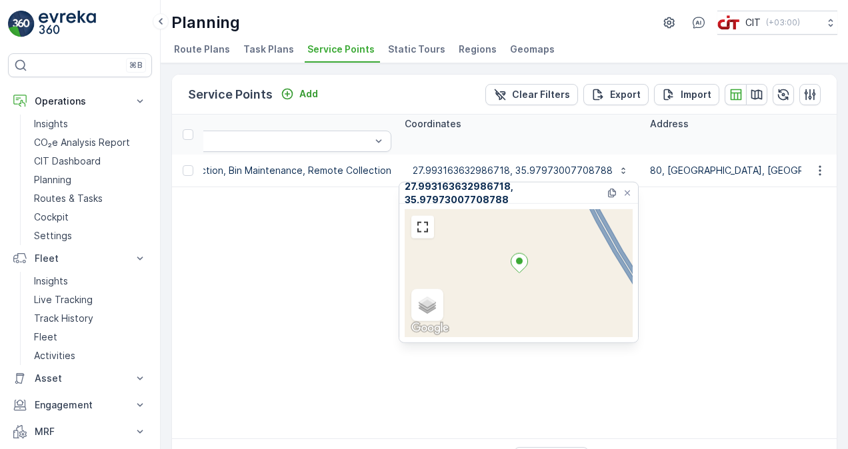
click at [487, 283] on div "Satellite Roadmap Terrain Hybrid Leaflet Keyboard shortcuts Map Data Map data ©…" at bounding box center [519, 273] width 228 height 128
click at [476, 239] on div "Satellite Roadmap Terrain Hybrid Leaflet Keyboard shortcuts Map Data Map data ©…" at bounding box center [519, 273] width 228 height 128
click at [421, 228] on link at bounding box center [423, 227] width 20 height 20
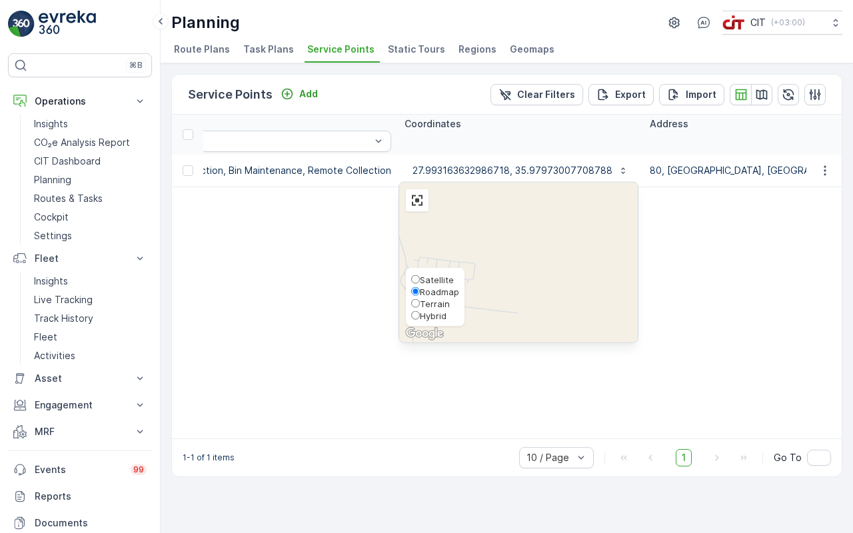
click at [406, 327] on div "Satellite Roadmap Terrain Hybrid" at bounding box center [435, 297] width 59 height 59
click at [420, 285] on span "Satellite" at bounding box center [437, 280] width 34 height 11
click at [411, 284] on input "Satellite" at bounding box center [415, 279] width 9 height 9
radio input "true"
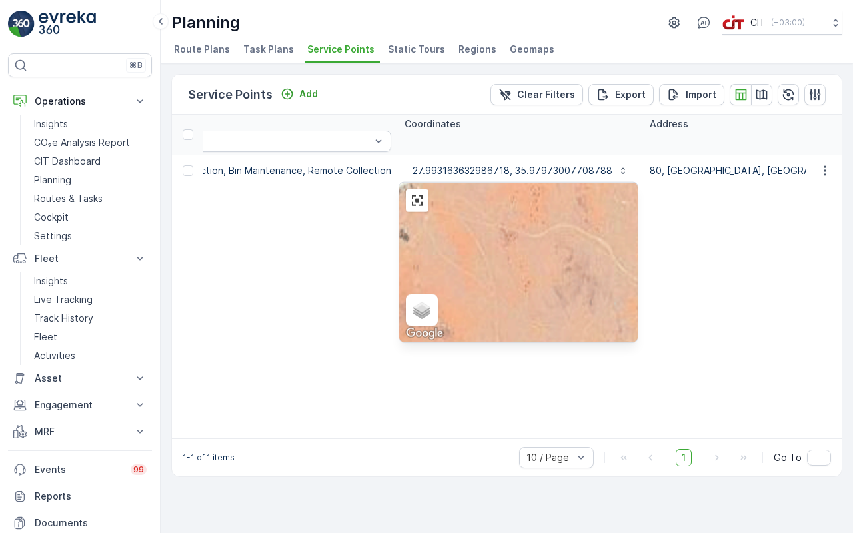
drag, startPoint x: 499, startPoint y: 184, endPoint x: 421, endPoint y: 336, distance: 170.8
click at [421, 336] on div "Satellite Roadmap Terrain Hybrid Leaflet Keyboard shortcuts Map Data Imagery ©2…" at bounding box center [518, 263] width 239 height 160
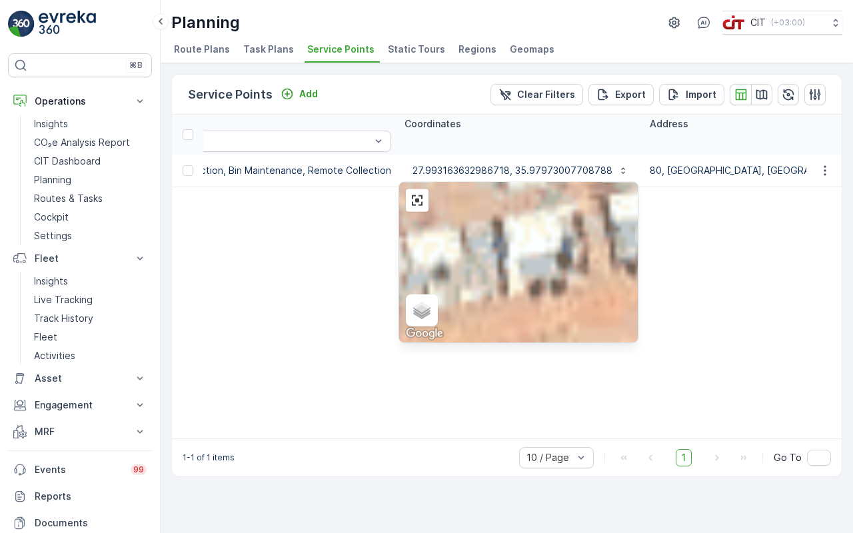
drag, startPoint x: 437, startPoint y: 268, endPoint x: 437, endPoint y: 316, distance: 48.0
click at [437, 316] on div "Satellite Roadmap Terrain Hybrid Leaflet Keyboard shortcuts Map Data Imagery ©2…" at bounding box center [518, 263] width 239 height 160
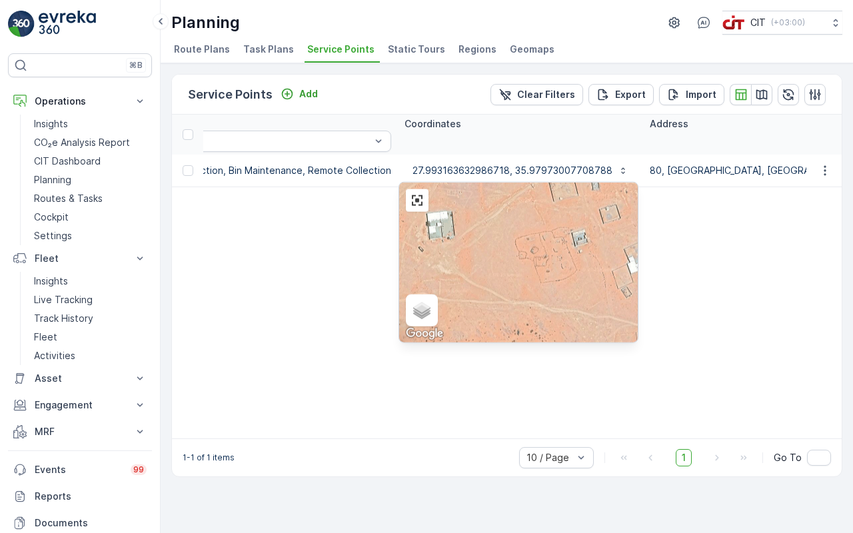
drag, startPoint x: 605, startPoint y: 227, endPoint x: 465, endPoint y: 319, distance: 167.8
click at [465, 319] on div "Satellite Roadmap Terrain Hybrid Leaflet Keyboard shortcuts Map Data Imagery ©2…" at bounding box center [518, 263] width 239 height 160
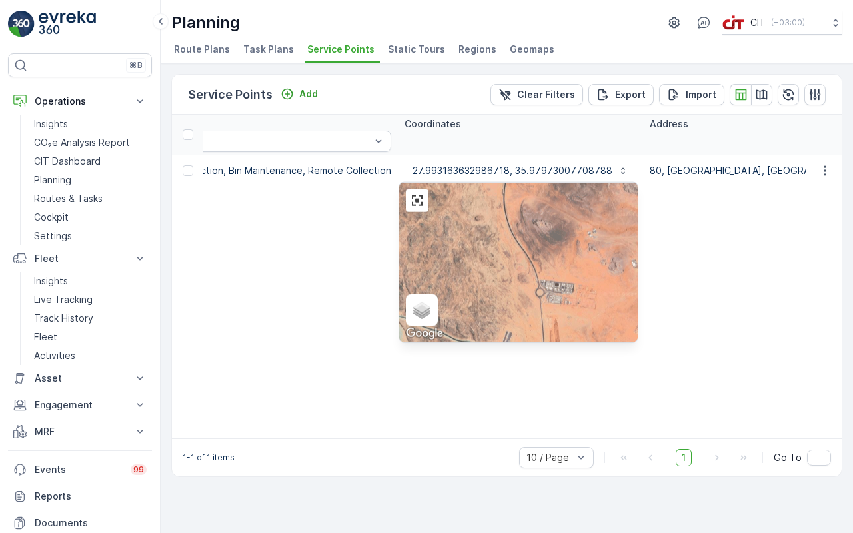
drag, startPoint x: 381, startPoint y: 448, endPoint x: 415, endPoint y: 274, distance: 177.4
click at [415, 274] on div "Satellite Roadmap Terrain Hybrid Leaflet Keyboard shortcuts Map Data Imagery ©2…" at bounding box center [518, 263] width 239 height 160
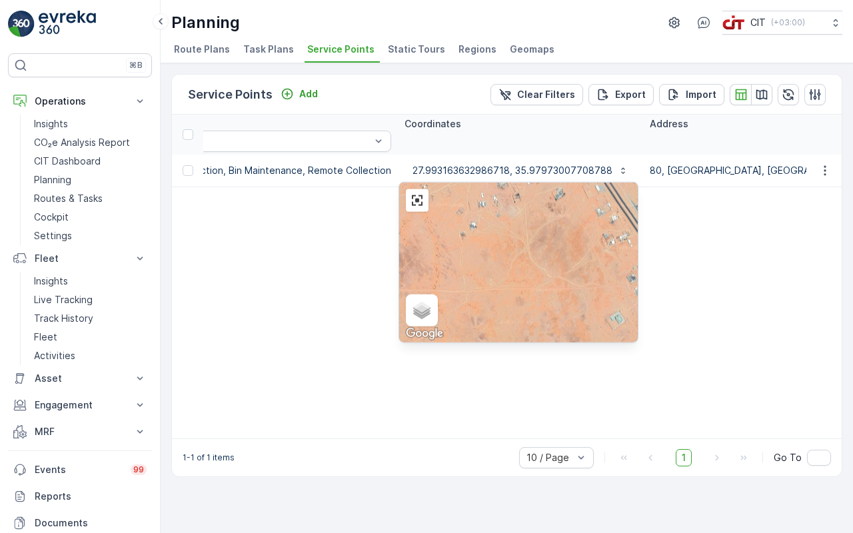
drag, startPoint x: 604, startPoint y: 379, endPoint x: 402, endPoint y: 249, distance: 239.8
click at [402, 249] on div "Satellite Roadmap Terrain Hybrid Leaflet Keyboard shortcuts Map Data Imagery ©2…" at bounding box center [518, 263] width 239 height 160
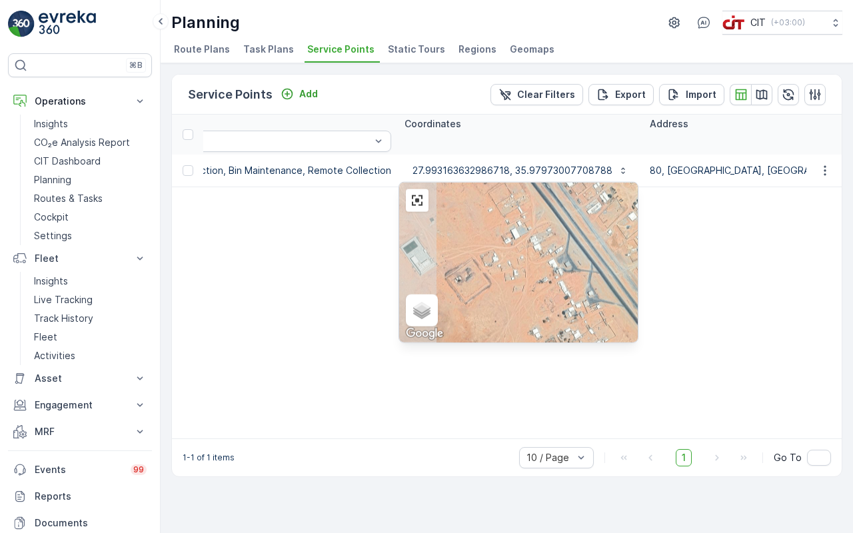
drag, startPoint x: 309, startPoint y: 256, endPoint x: 434, endPoint y: 361, distance: 163.2
click at [434, 343] on div "Satellite Roadmap Terrain Hybrid Leaflet Keyboard shortcuts Map Data Imagery ©2…" at bounding box center [518, 263] width 239 height 160
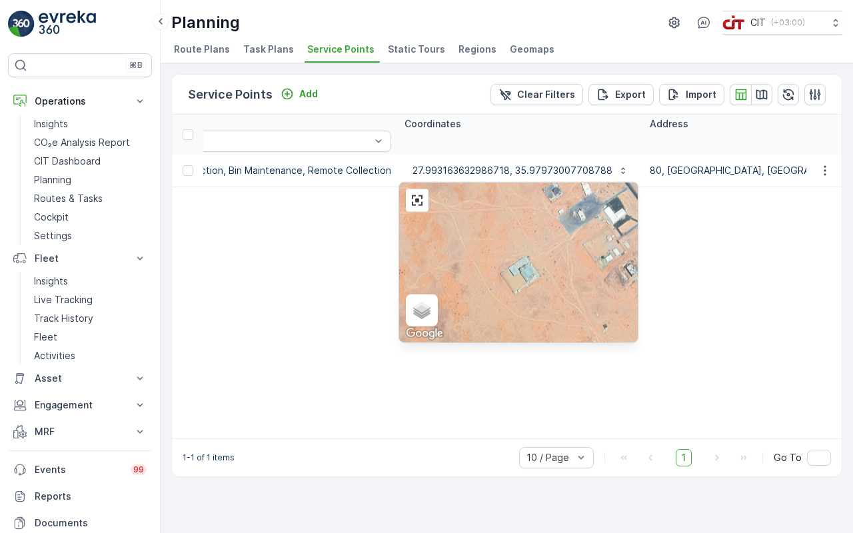
drag, startPoint x: 275, startPoint y: 215, endPoint x: 418, endPoint y: 295, distance: 163.8
click at [418, 295] on div "Satellite Roadmap Terrain Hybrid Leaflet Keyboard shortcuts Map Data Imagery ©2…" at bounding box center [518, 263] width 239 height 160
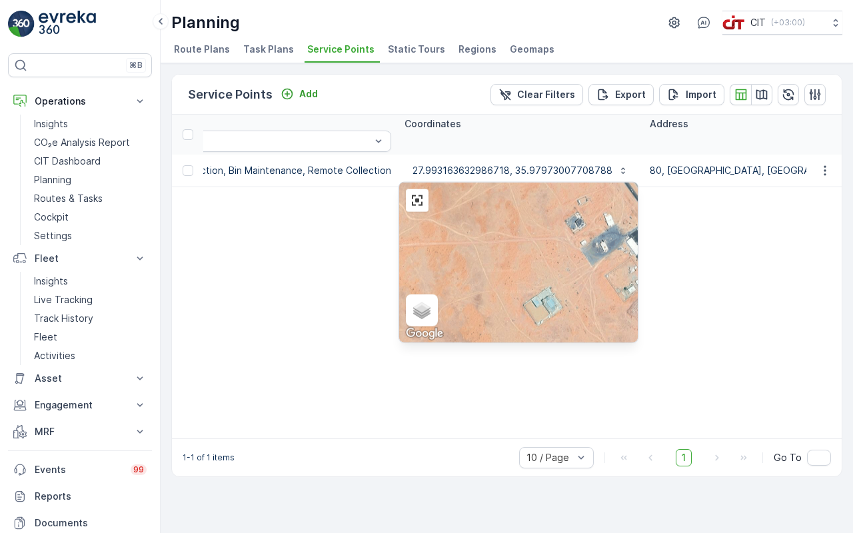
drag, startPoint x: 339, startPoint y: 195, endPoint x: 418, endPoint y: 281, distance: 116.5
click at [416, 279] on div "Satellite Roadmap Terrain Hybrid Leaflet Keyboard shortcuts Map Data Imagery ©2…" at bounding box center [518, 263] width 239 height 160
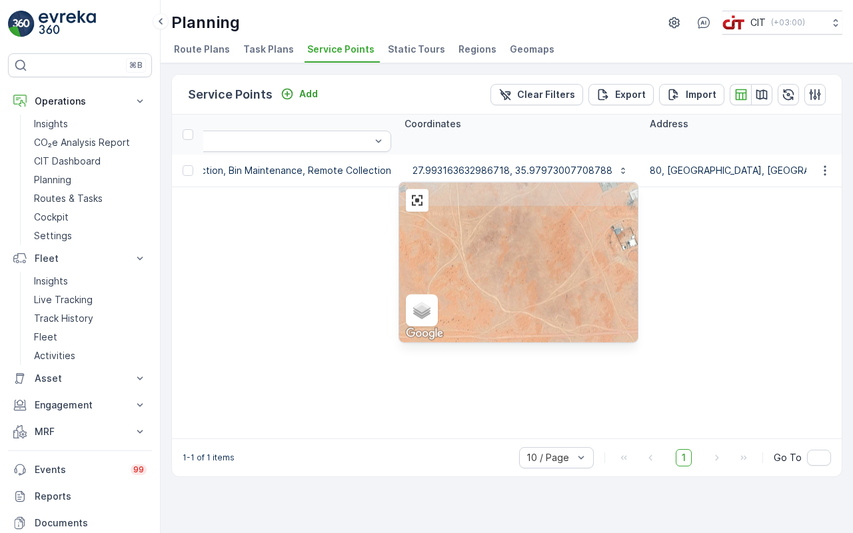
drag, startPoint x: 321, startPoint y: 171, endPoint x: 408, endPoint y: 297, distance: 153.4
click at [411, 297] on div "Satellite Roadmap Terrain Hybrid Leaflet Keyboard shortcuts Map Data Imagery ©2…" at bounding box center [518, 263] width 239 height 160
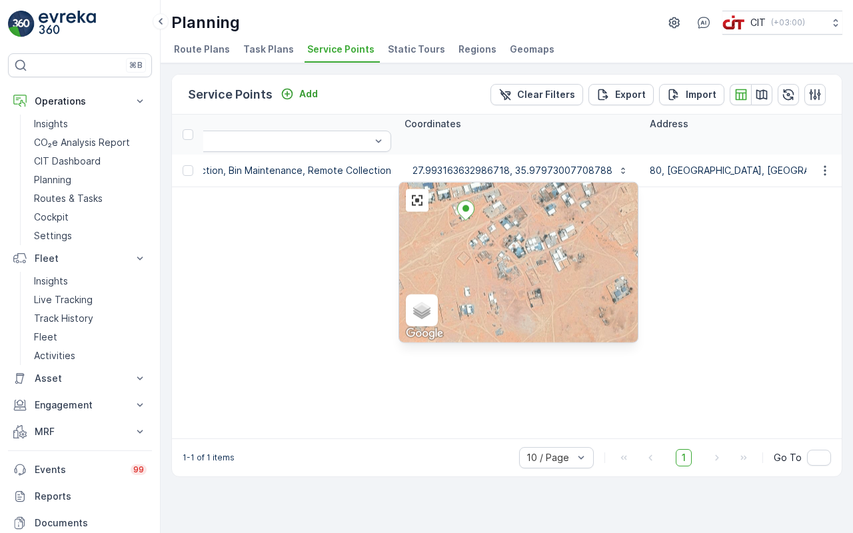
drag, startPoint x: 347, startPoint y: 196, endPoint x: 433, endPoint y: 281, distance: 121.1
click at [432, 280] on div "Satellite Roadmap Terrain Hybrid Leaflet Keyboard shortcuts Map Data Imagery ©2…" at bounding box center [518, 263] width 239 height 160
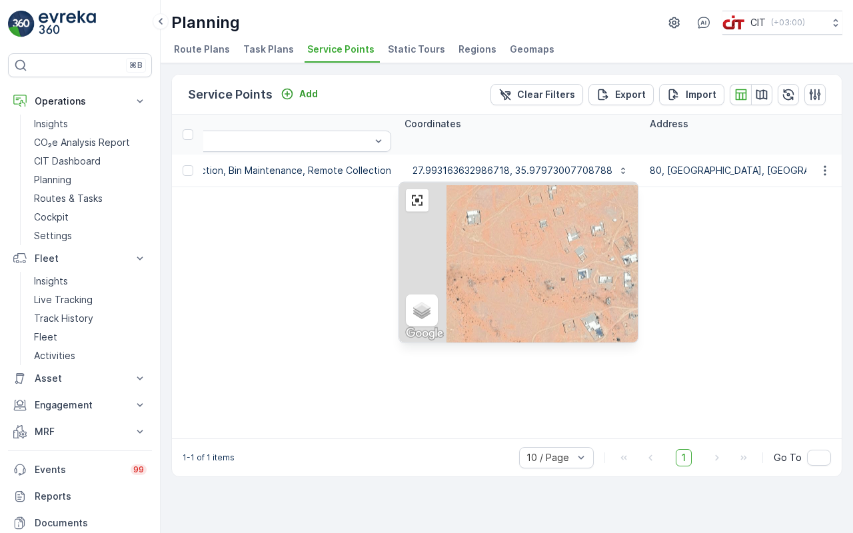
drag, startPoint x: 364, startPoint y: 200, endPoint x: 415, endPoint y: 307, distance: 118.7
click at [415, 307] on div "Satellite Roadmap Terrain Hybrid Leaflet Keyboard shortcuts Map Data Imagery ©2…" at bounding box center [518, 263] width 239 height 160
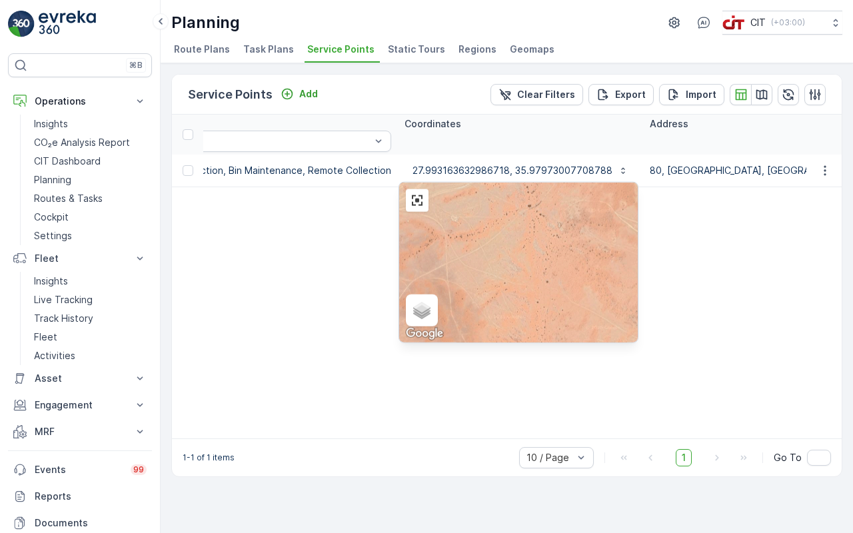
drag, startPoint x: 365, startPoint y: 160, endPoint x: 545, endPoint y: 321, distance: 241.2
click at [545, 321] on div "Satellite Roadmap Terrain Hybrid Leaflet Keyboard shortcuts Map Data Imagery ©2…" at bounding box center [518, 263] width 239 height 160
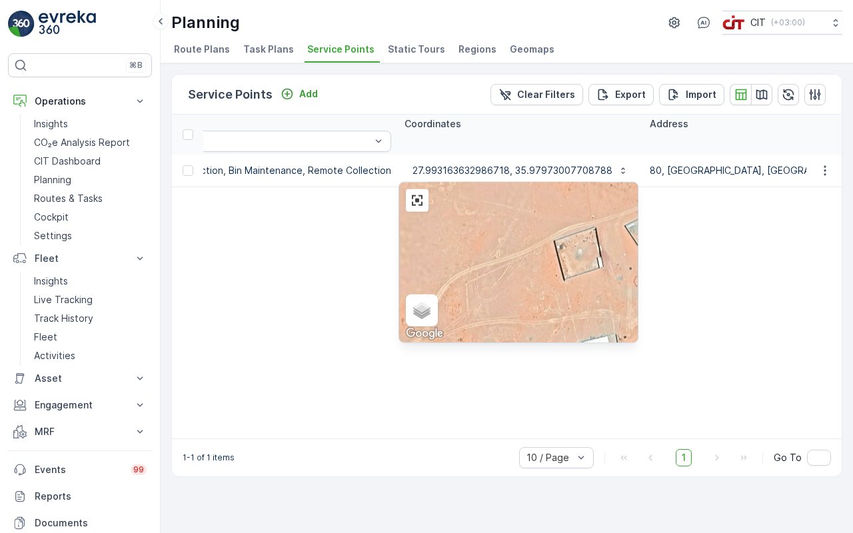
drag, startPoint x: 295, startPoint y: 427, endPoint x: 392, endPoint y: 334, distance: 134.4
click at [399, 334] on div "Satellite Roadmap Terrain Hybrid Leaflet Keyboard shortcuts Map Data Imagery ©2…" at bounding box center [518, 263] width 239 height 160
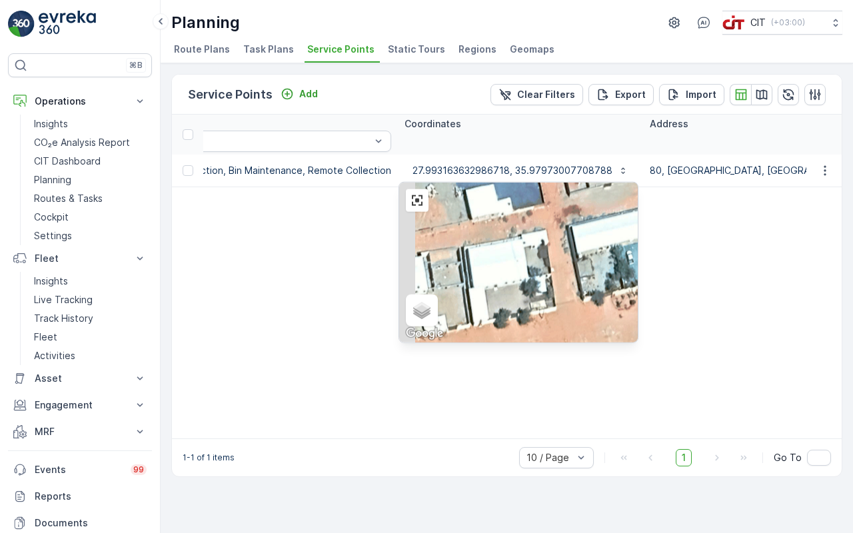
drag, startPoint x: 303, startPoint y: 341, endPoint x: 407, endPoint y: 313, distance: 106.9
click at [407, 313] on div "Satellite Roadmap Terrain Hybrid Leaflet Keyboard shortcuts Map Data Imagery ©2…" at bounding box center [518, 263] width 239 height 160
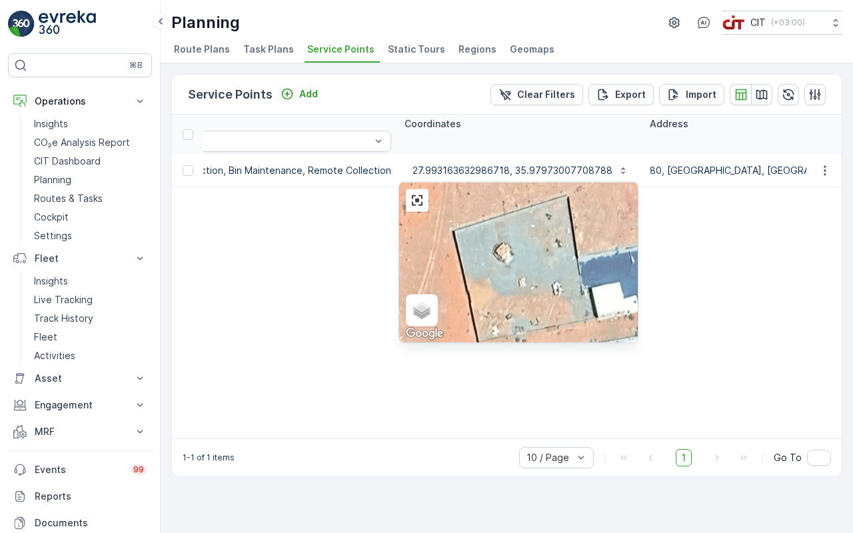
drag, startPoint x: 231, startPoint y: 255, endPoint x: 355, endPoint y: 353, distance: 158.0
click at [399, 343] on div "Satellite Roadmap Terrain Hybrid Leaflet Keyboard shortcuts Map Data Imagery ©2…" at bounding box center [518, 263] width 239 height 160
click at [420, 321] on span "Hybrid" at bounding box center [433, 316] width 27 height 11
click at [411, 320] on input "Hybrid" at bounding box center [415, 315] width 9 height 9
radio input "true"
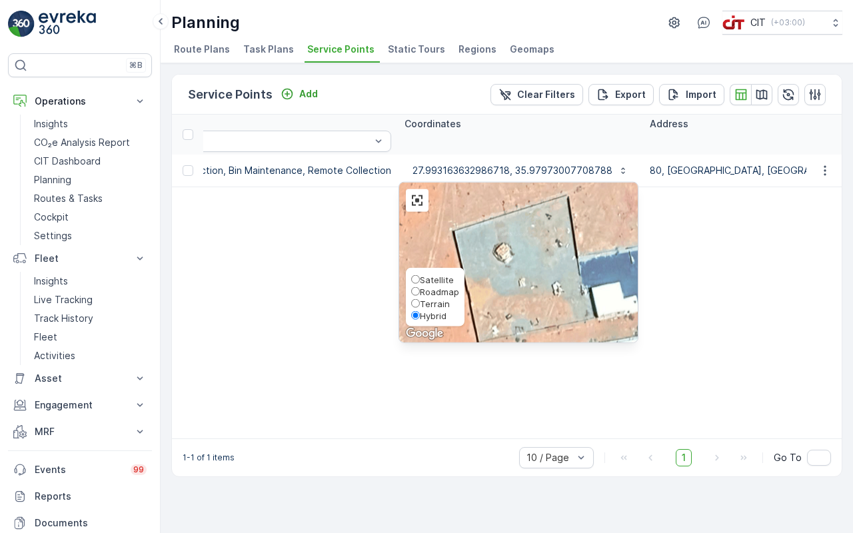
click at [420, 321] on span "Hybrid" at bounding box center [433, 316] width 27 height 11
click at [411, 320] on input "Hybrid" at bounding box center [415, 315] width 9 height 9
click at [420, 297] on span "Roadmap" at bounding box center [439, 292] width 39 height 11
click at [411, 296] on input "Roadmap" at bounding box center [415, 291] width 9 height 9
radio input "true"
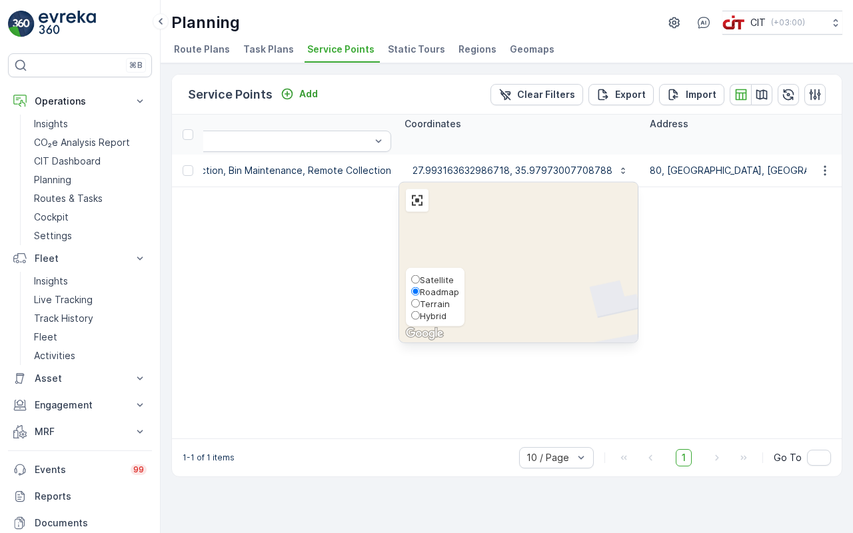
click at [420, 309] on span "Terrain" at bounding box center [435, 304] width 30 height 11
click at [411, 308] on input "Terrain" at bounding box center [415, 303] width 9 height 9
radio input "true"
click at [420, 309] on span "Terrain" at bounding box center [435, 304] width 30 height 11
click at [411, 308] on input "Terrain" at bounding box center [415, 303] width 9 height 9
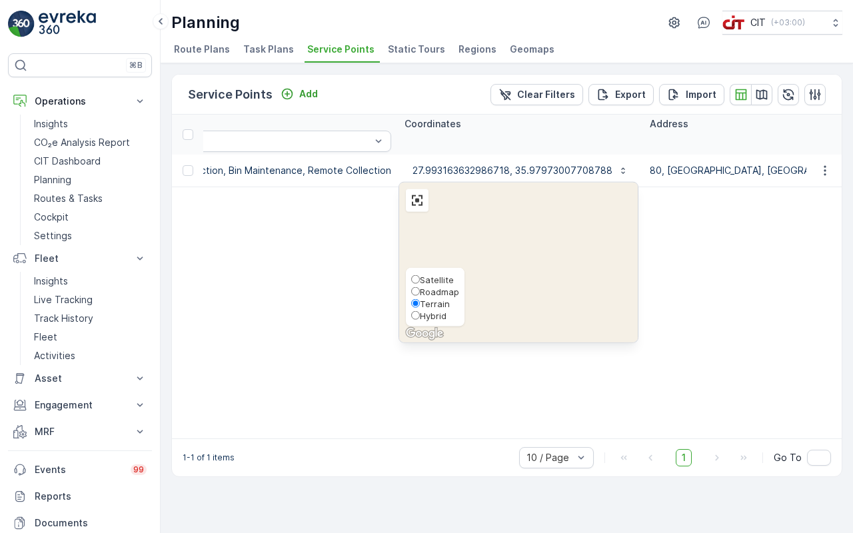
click at [411, 285] on label "Satellite" at bounding box center [435, 279] width 48 height 12
click at [411, 284] on input "Satellite" at bounding box center [415, 279] width 9 height 9
radio input "true"
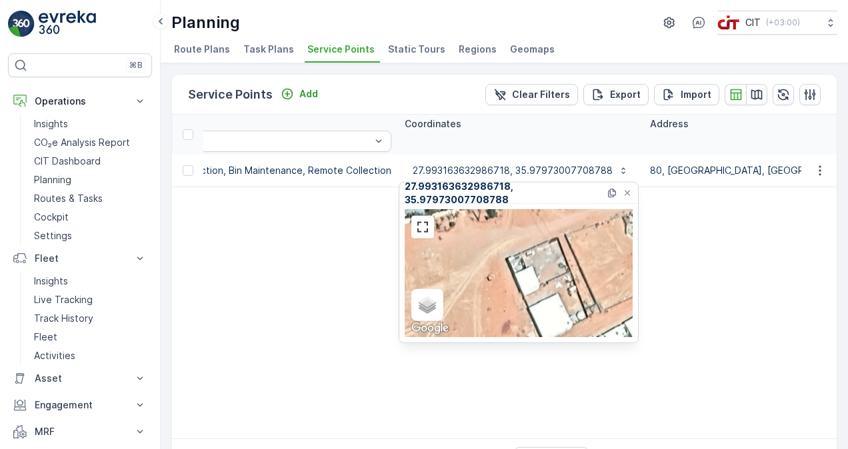
click at [347, 280] on table "ID Status Active Name Z5-SHQ-2826 Type Select Creation Time - Operations Select…" at bounding box center [621, 277] width 2500 height 324
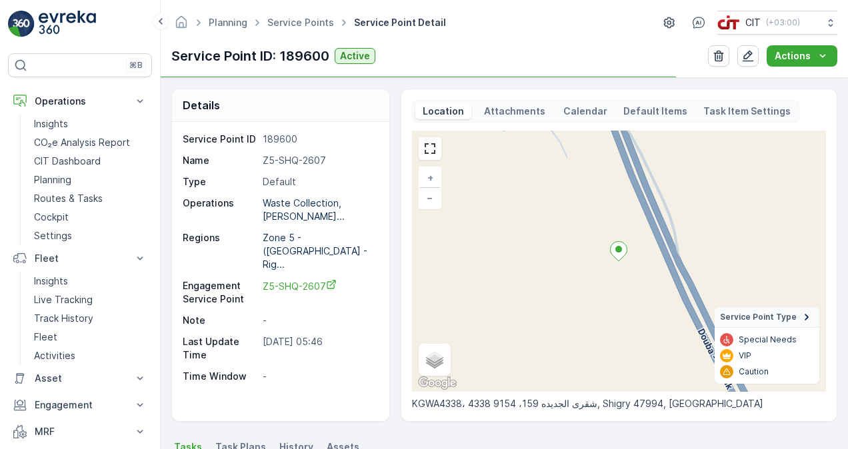
click at [297, 13] on ul "Service Points" at bounding box center [308, 22] width 87 height 19
click at [300, 23] on link "Service Points" at bounding box center [300, 22] width 67 height 11
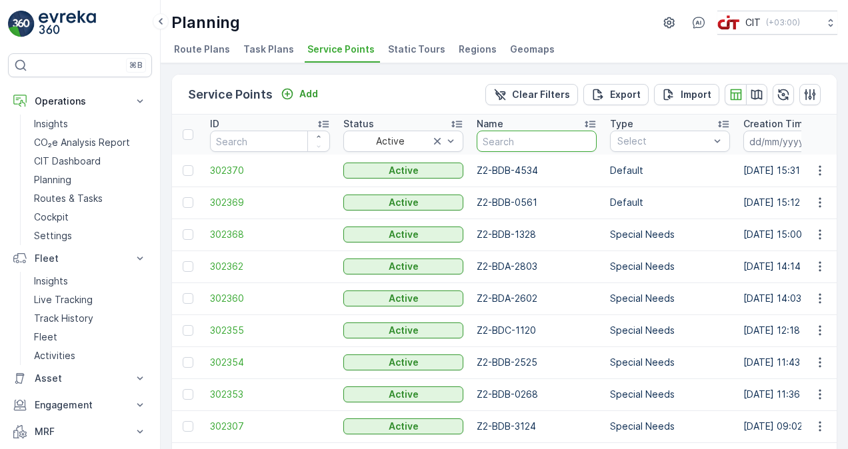
click at [511, 142] on input "text" at bounding box center [537, 141] width 120 height 21
paste input "Z5-SHQ-2813"
type input "Z5-SHQ-2813"
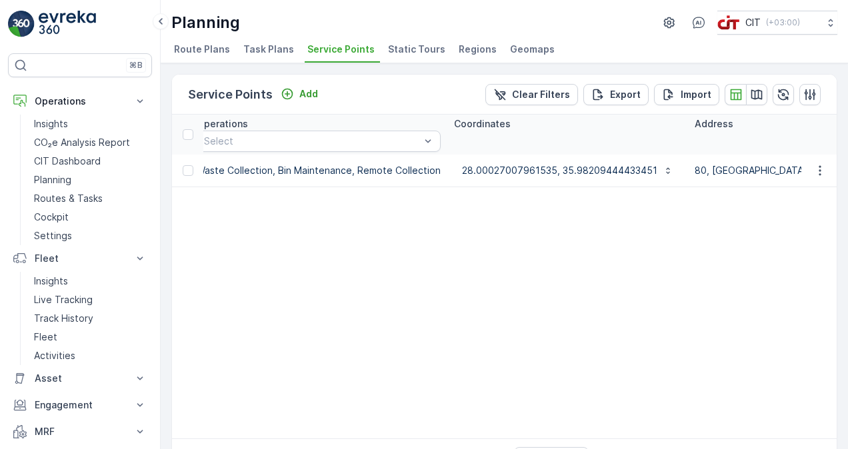
scroll to position [0, 680]
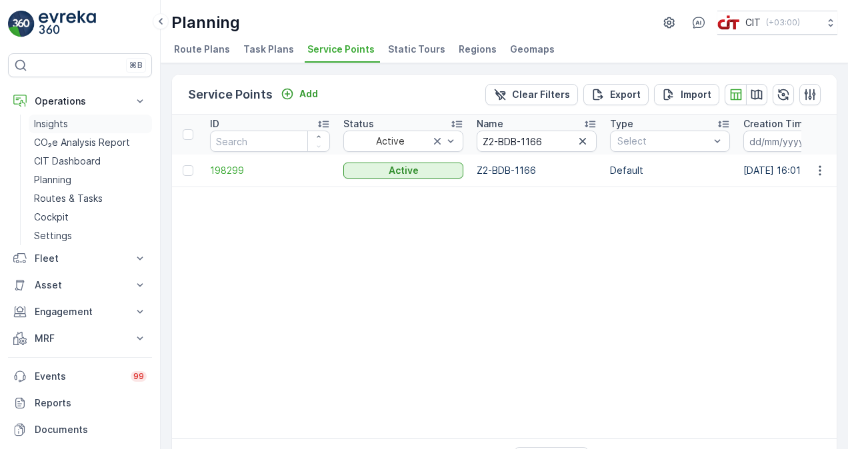
click at [46, 123] on p "Insights" at bounding box center [51, 123] width 34 height 13
